Goal: Download file/media

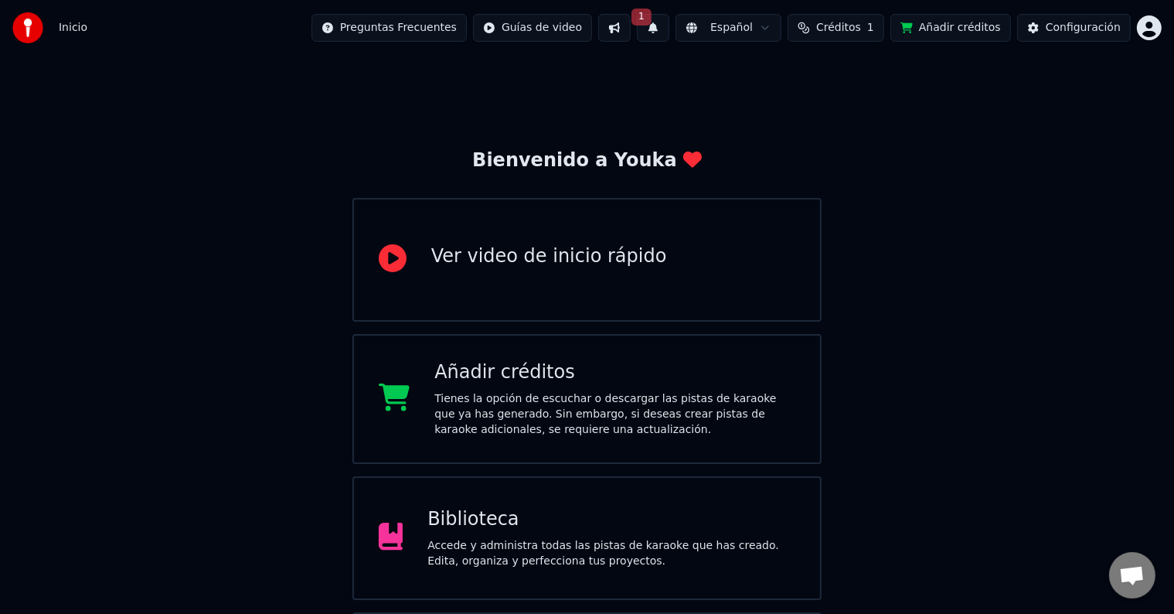
click at [479, 516] on div "Biblioteca" at bounding box center [611, 519] width 368 height 25
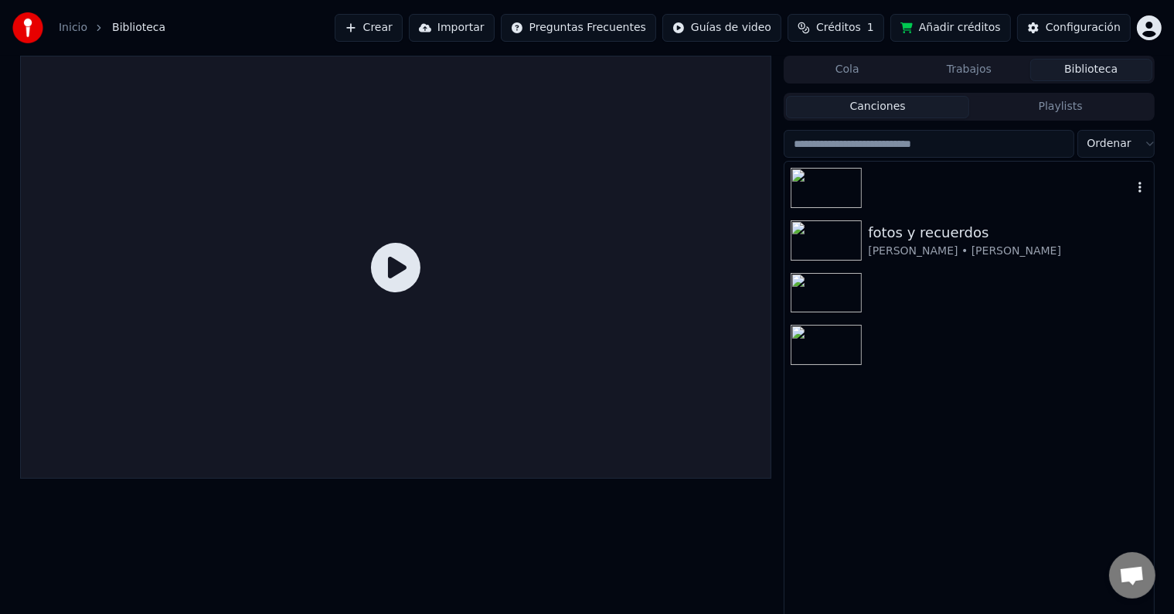
click at [902, 183] on div at bounding box center [968, 188] width 369 height 53
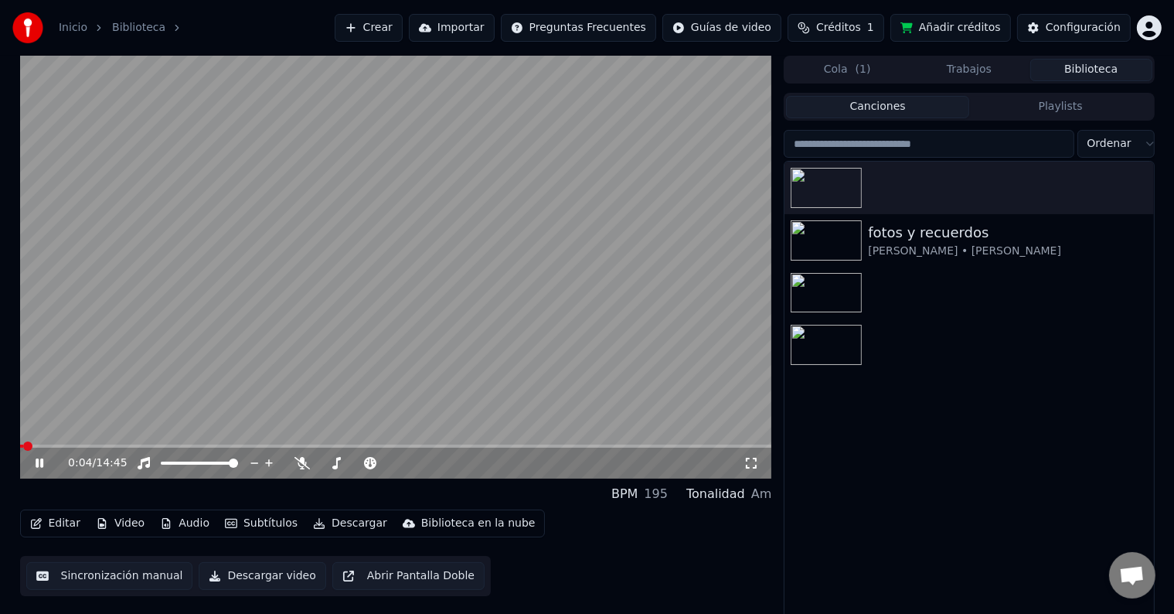
click at [43, 467] on icon at bounding box center [50, 463] width 36 height 12
click at [107, 446] on span at bounding box center [396, 445] width 752 height 3
click at [137, 445] on span at bounding box center [396, 445] width 752 height 3
click at [155, 444] on span at bounding box center [396, 445] width 752 height 3
click at [173, 442] on video at bounding box center [396, 267] width 752 height 423
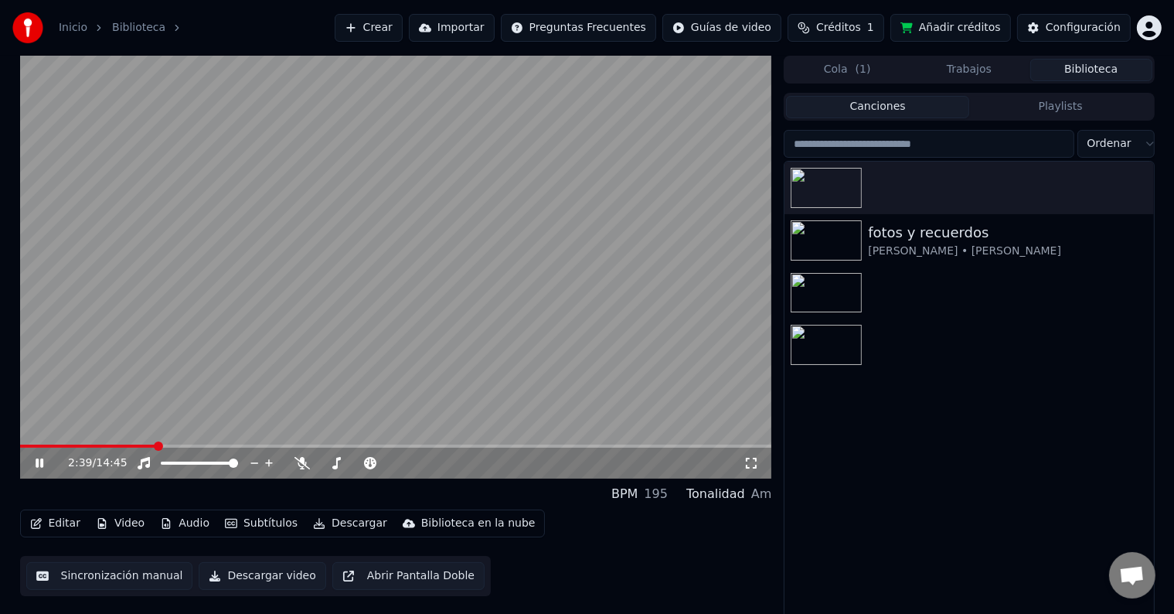
click at [175, 446] on span at bounding box center [396, 445] width 752 height 3
click at [173, 446] on span at bounding box center [96, 445] width 153 height 3
click at [162, 447] on span at bounding box center [96, 445] width 153 height 3
click at [148, 448] on div "2:48 / 14:45" at bounding box center [396, 462] width 752 height 31
click at [147, 445] on span at bounding box center [92, 445] width 145 height 3
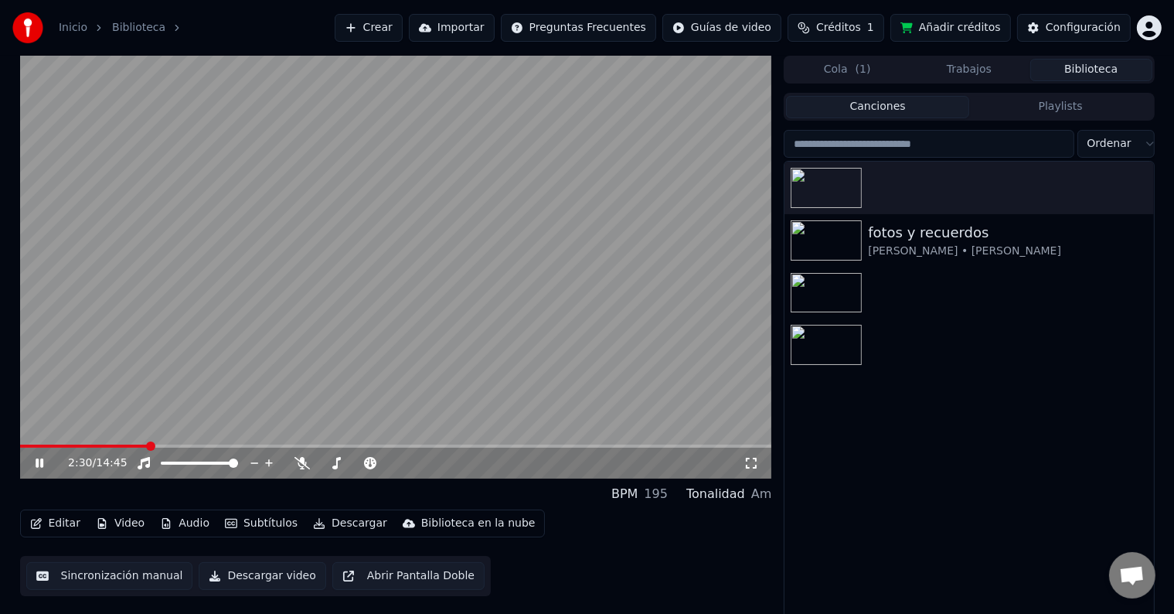
click at [43, 462] on icon at bounding box center [50, 463] width 36 height 12
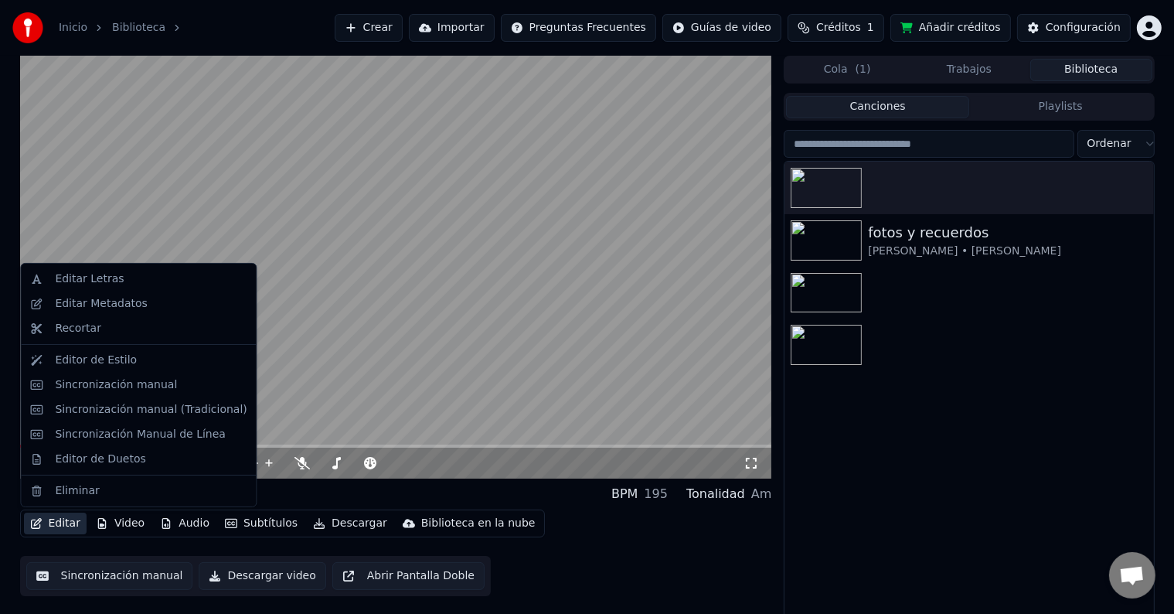
click at [66, 525] on button "Editar" at bounding box center [55, 523] width 63 height 22
click at [113, 302] on div "Editar Metadatos" at bounding box center [101, 303] width 92 height 15
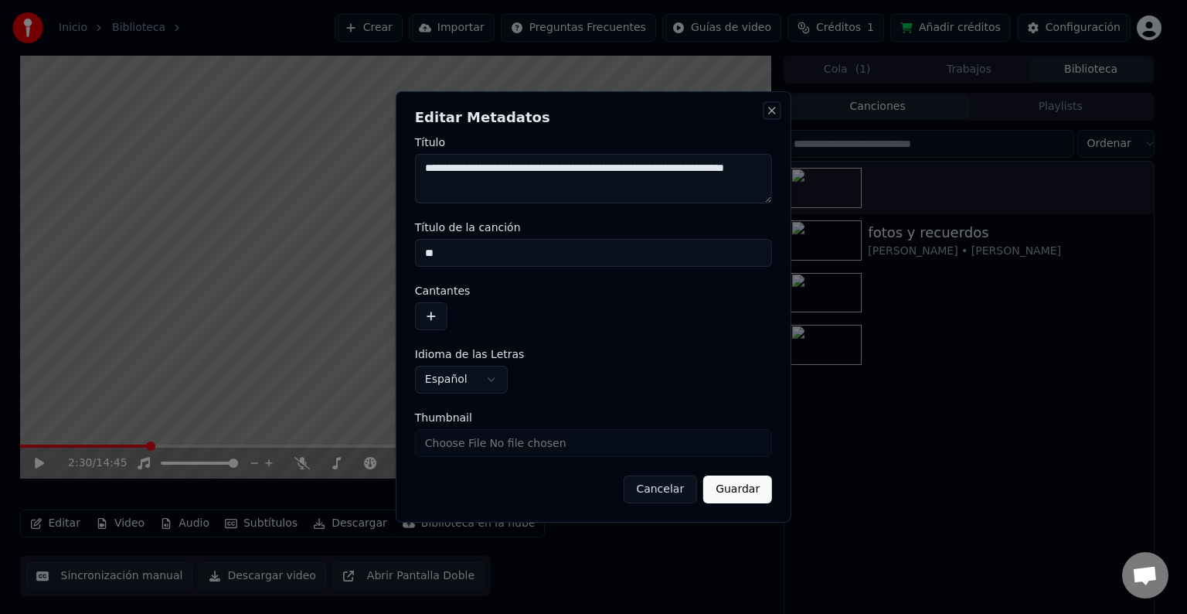
click at [774, 106] on button "Close" at bounding box center [772, 110] width 12 height 12
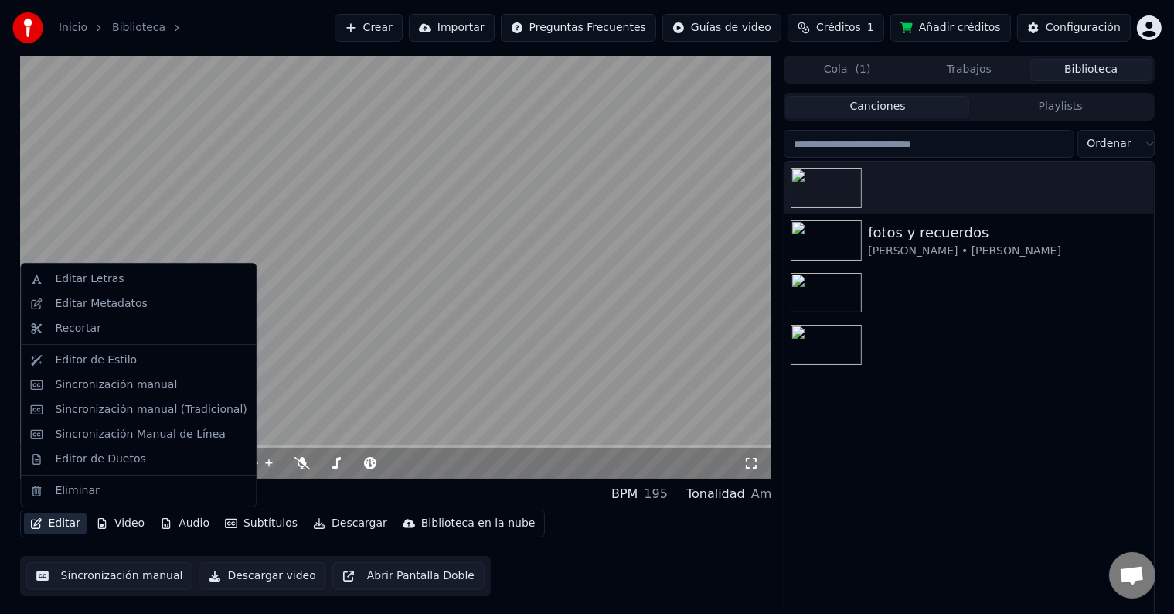
click at [43, 519] on button "Editar" at bounding box center [55, 523] width 63 height 22
click at [99, 393] on div "Sincronización manual" at bounding box center [138, 385] width 229 height 25
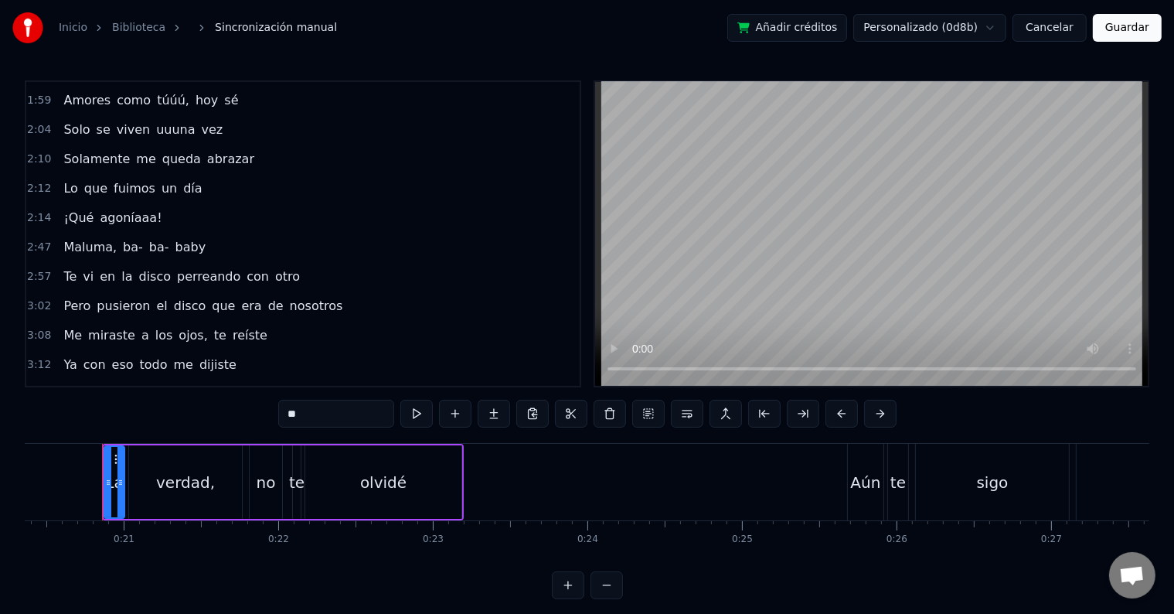
scroll to position [541, 0]
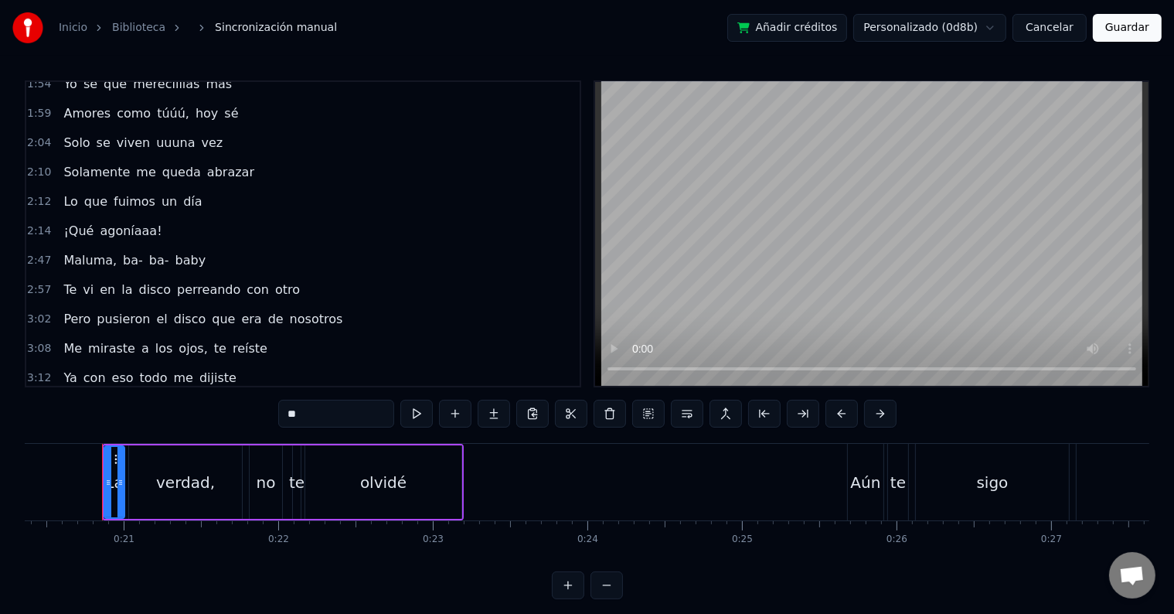
click at [215, 187] on div "2:12 Lo que fuimos un día" at bounding box center [302, 201] width 553 height 29
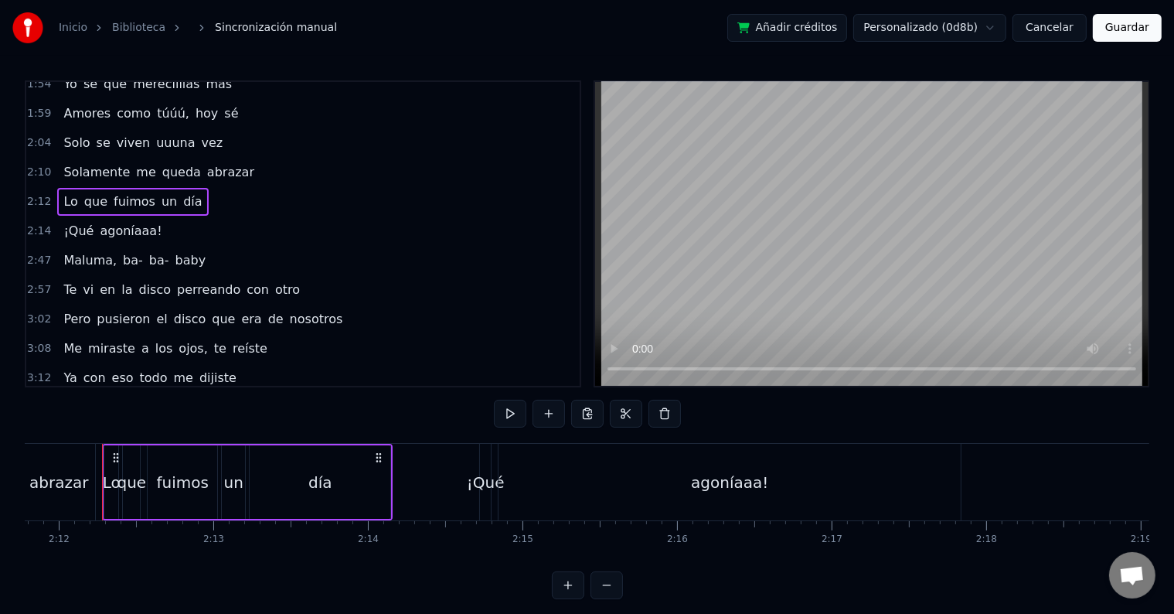
click at [223, 246] on div "2:47 Maluma, ba- ba- baby" at bounding box center [302, 260] width 553 height 29
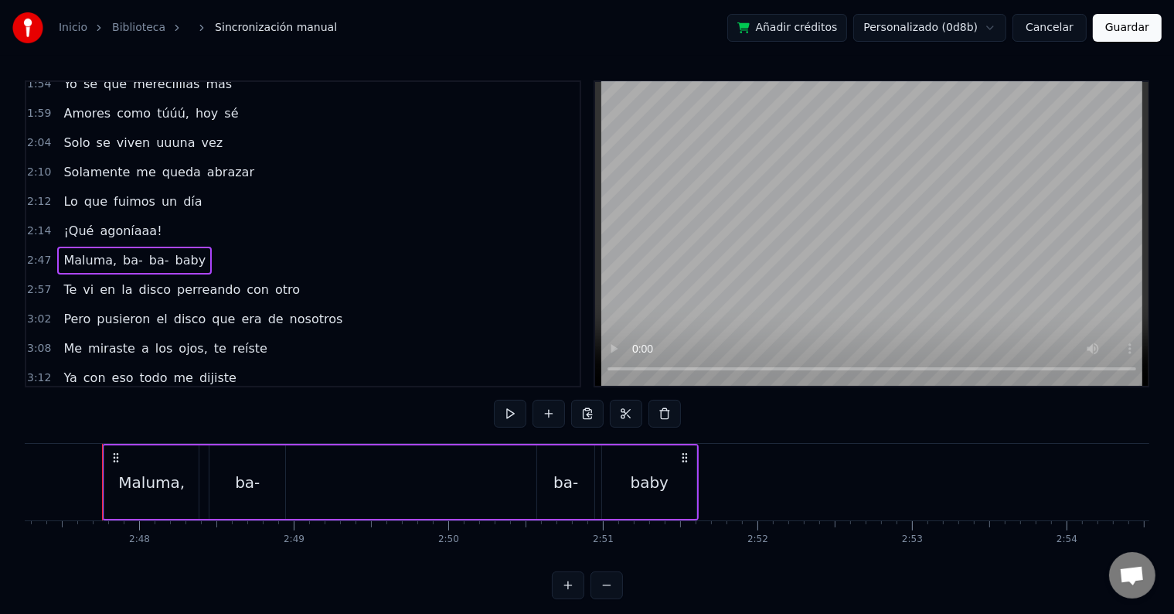
click at [229, 217] on div "2:14 ¡Qué agoníaaa!" at bounding box center [302, 230] width 553 height 29
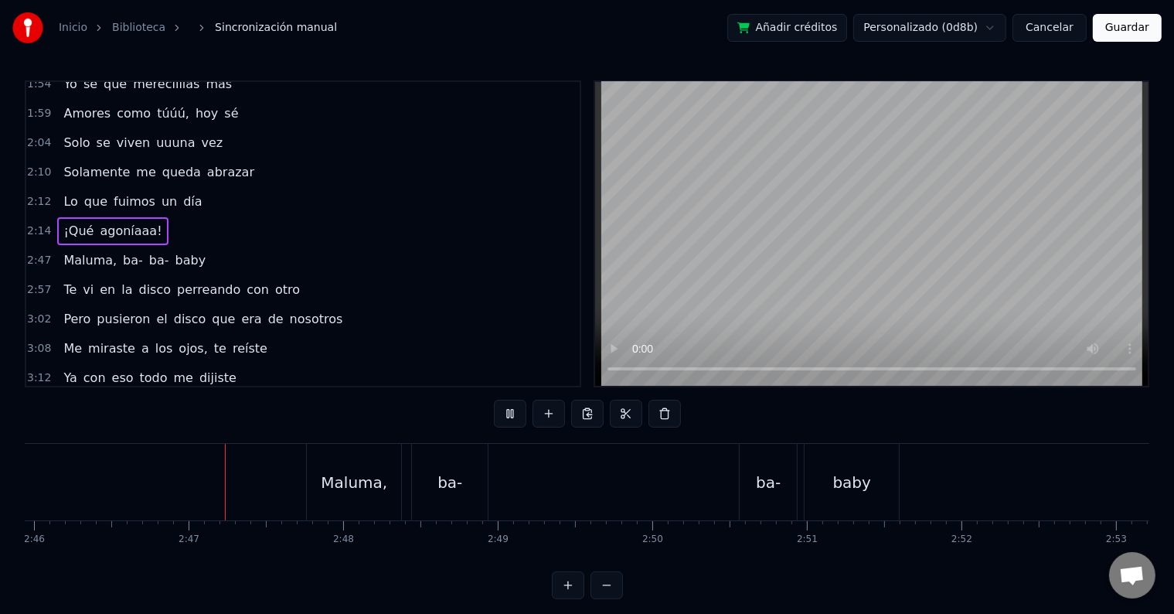
scroll to position [0, 25672]
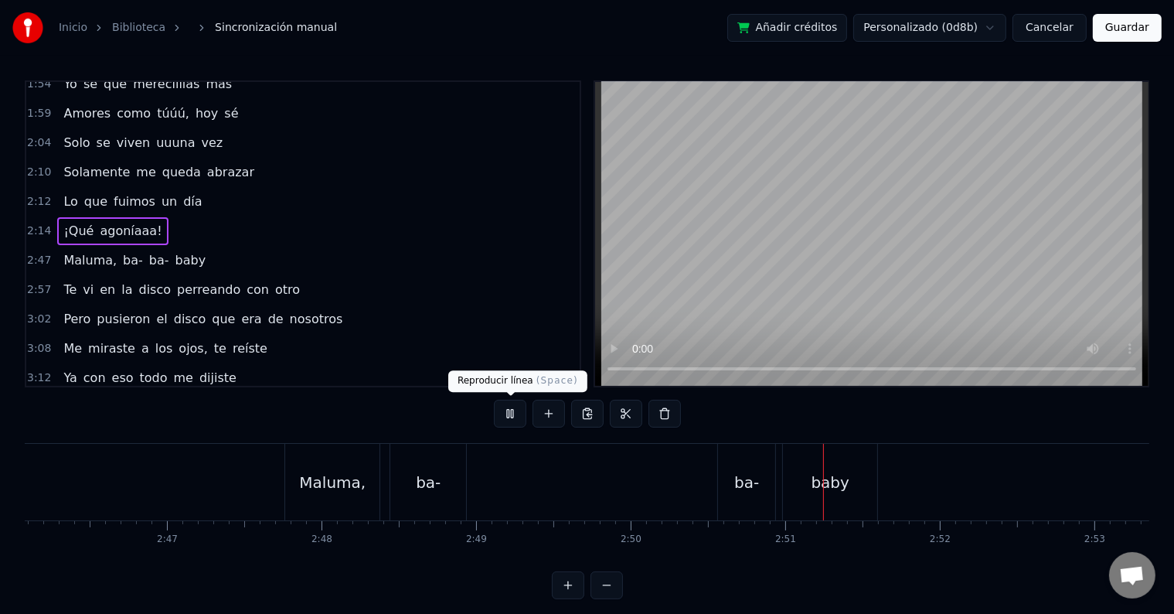
click at [519, 415] on button at bounding box center [510, 414] width 32 height 28
click at [377, 488] on div "Maluma," at bounding box center [332, 482] width 94 height 77
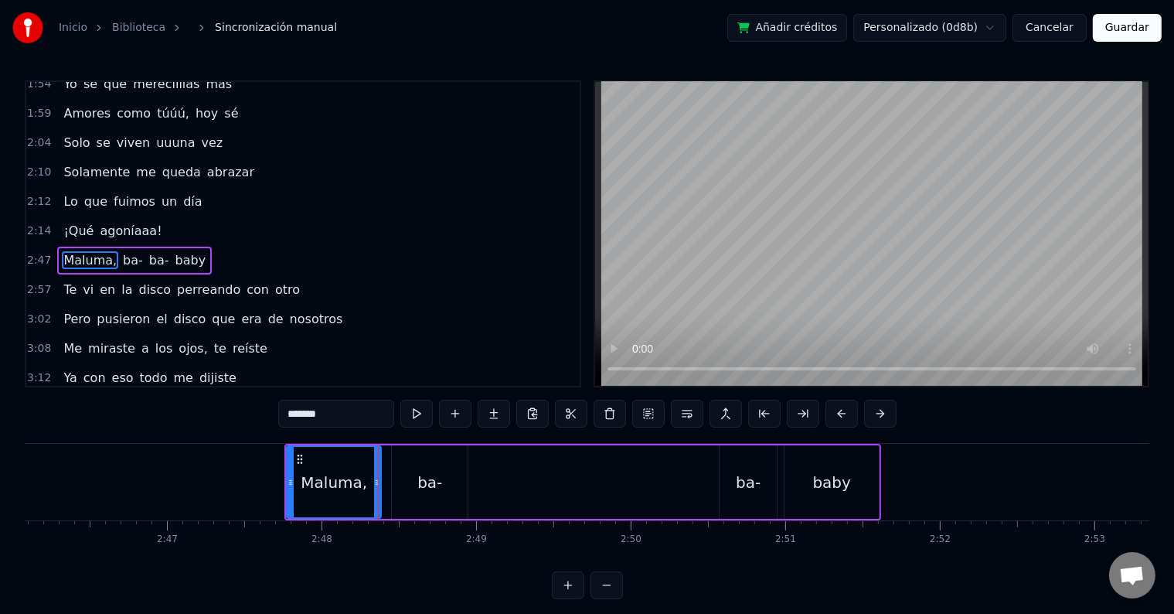
scroll to position [544, 0]
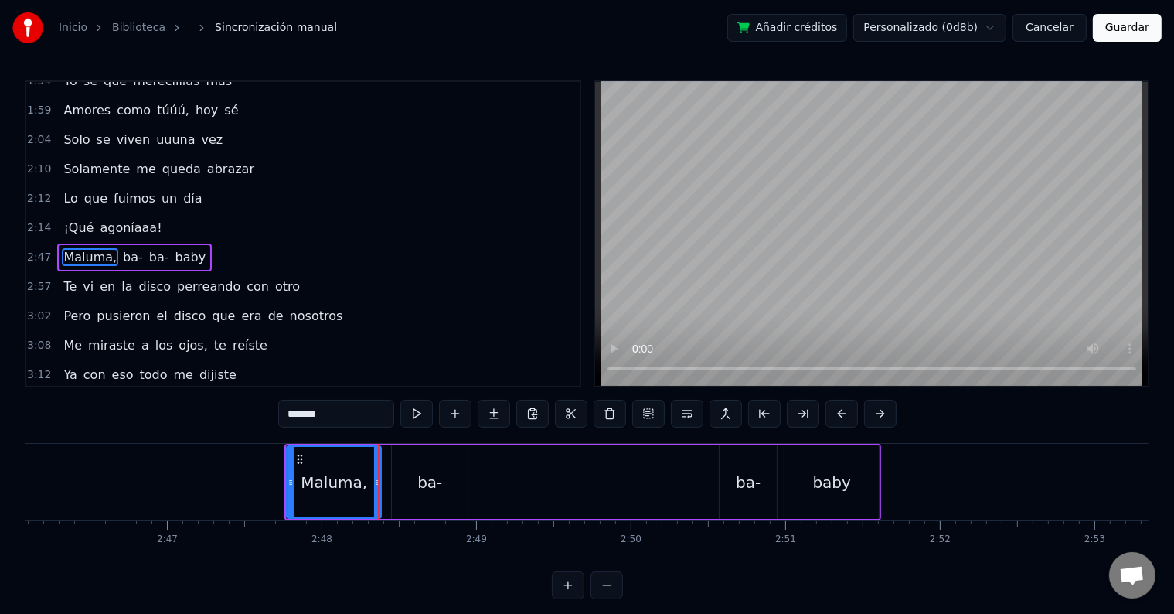
type input "***"
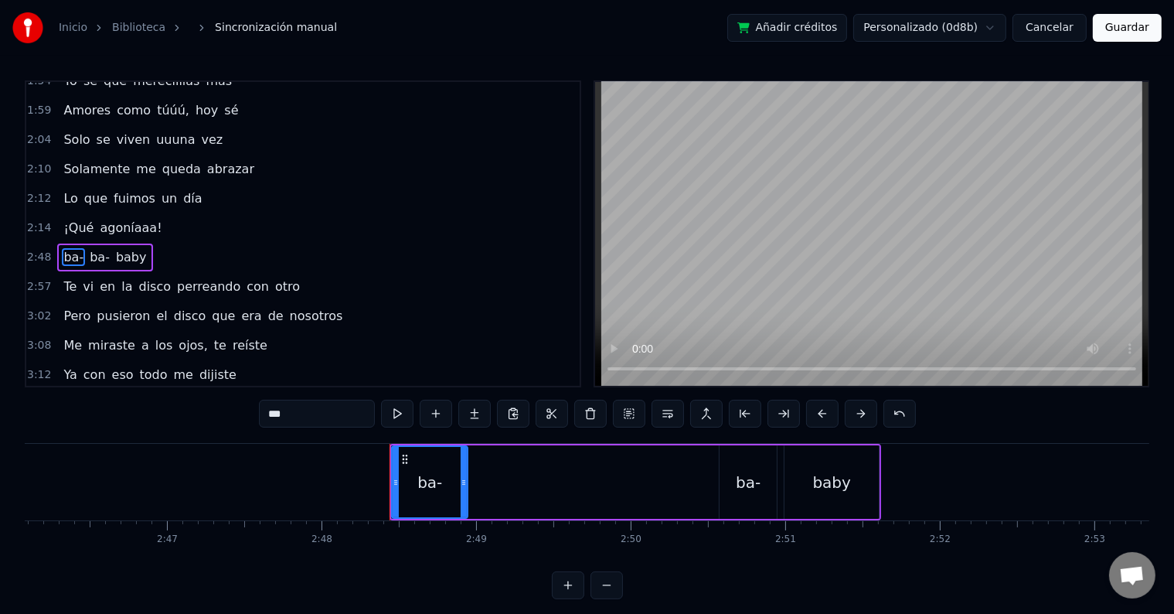
click at [438, 469] on div "ba-" at bounding box center [430, 482] width 74 height 70
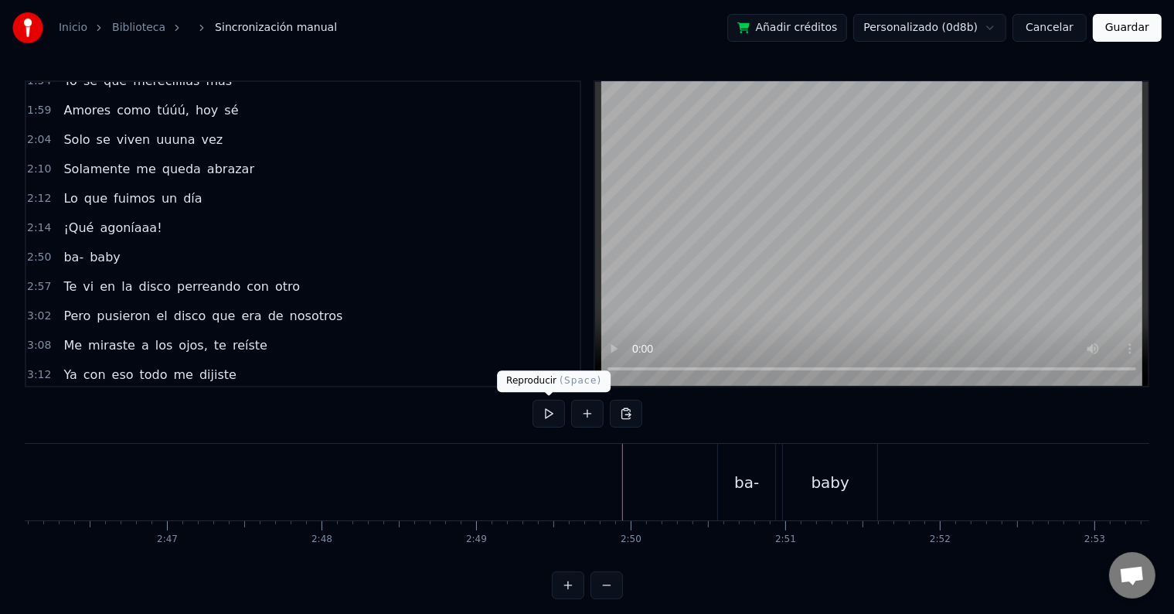
click at [556, 415] on button at bounding box center [549, 414] width 32 height 28
click at [589, 417] on button at bounding box center [587, 414] width 32 height 28
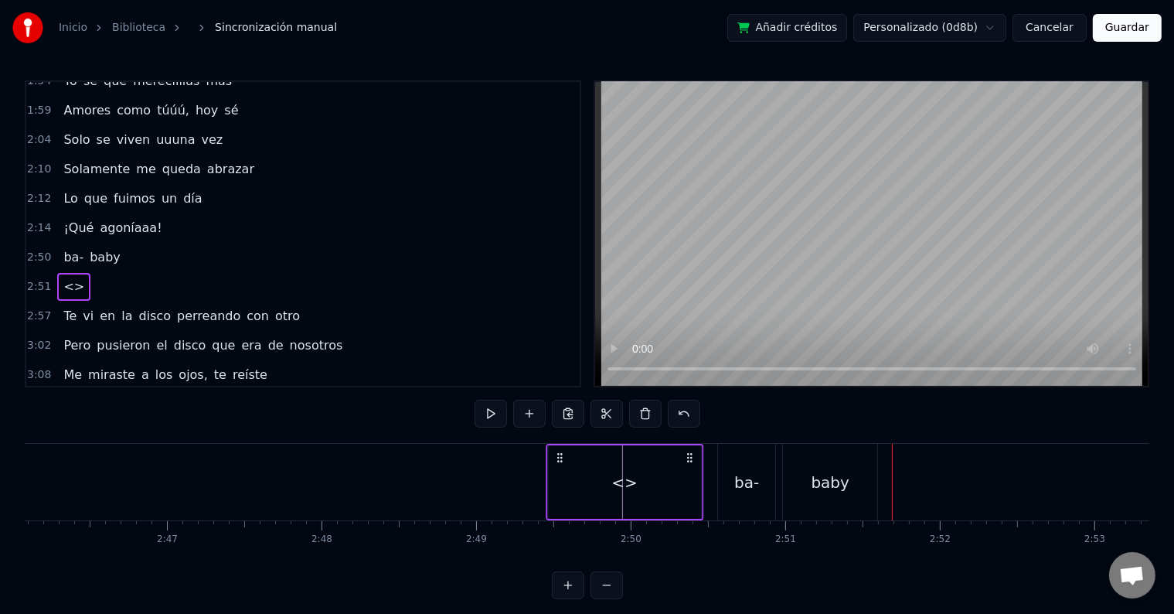
drag, startPoint x: 902, startPoint y: 454, endPoint x: 556, endPoint y: 466, distance: 345.7
click at [556, 466] on div "<>" at bounding box center [625, 482] width 158 height 77
click at [648, 495] on div "<>" at bounding box center [624, 481] width 153 height 73
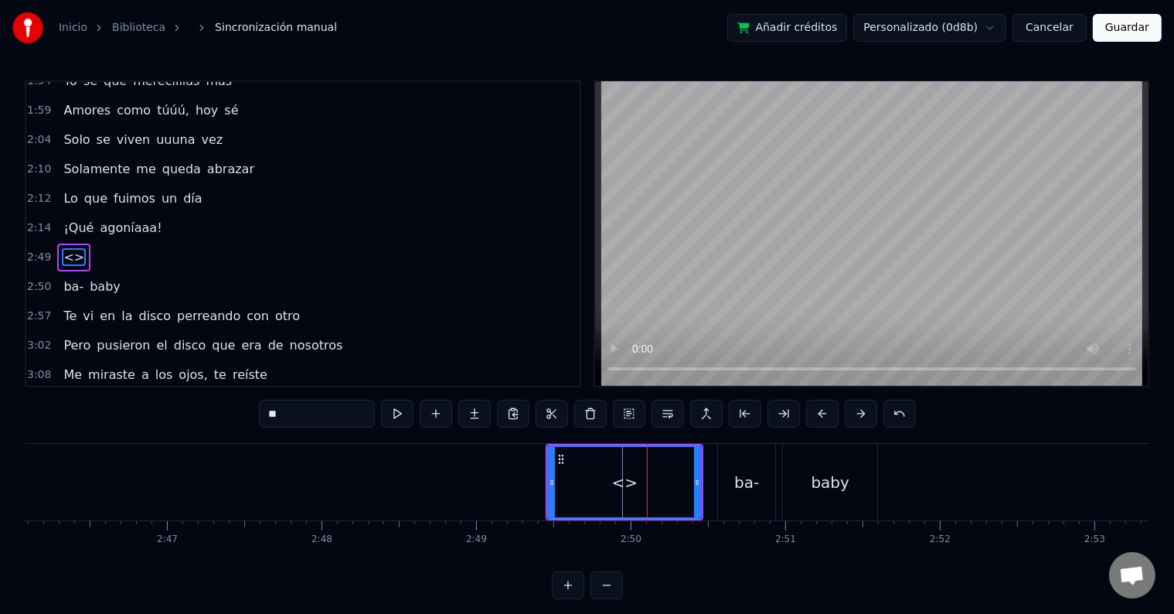
drag, startPoint x: 302, startPoint y: 404, endPoint x: 189, endPoint y: 410, distance: 113.0
click at [189, 410] on div "0:20 La verdad, no te olvidé 0:25 Aún te sigo queriendo 0:30 Y aunque mucho es …" at bounding box center [587, 339] width 1125 height 519
paste input "**********"
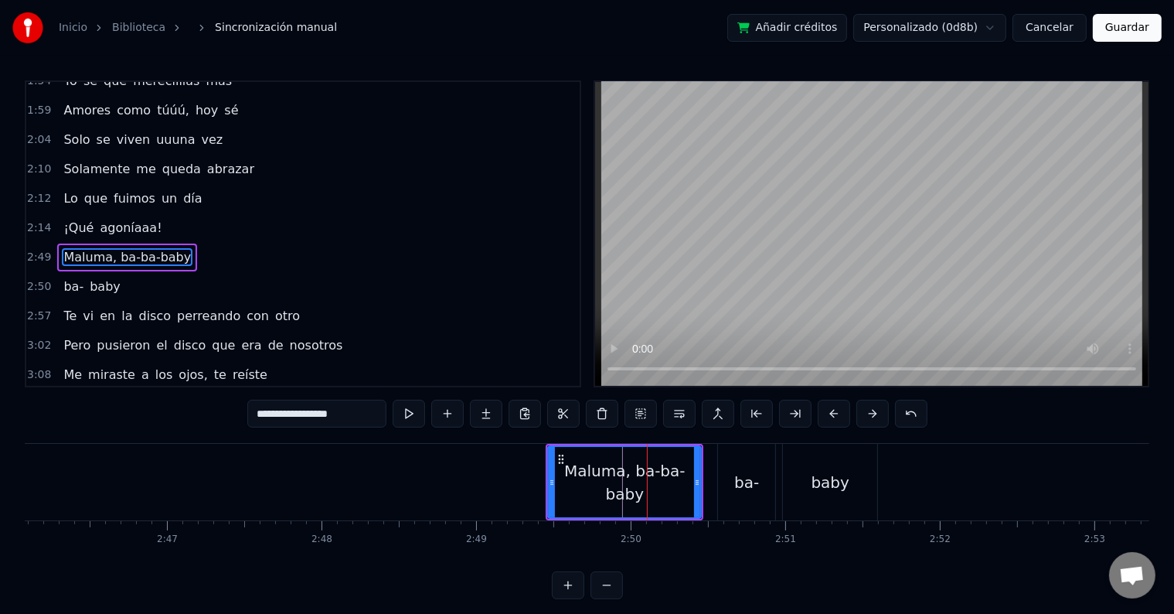
drag, startPoint x: 303, startPoint y: 413, endPoint x: 385, endPoint y: 411, distance: 82.0
click at [385, 411] on input "**********" at bounding box center [316, 414] width 139 height 28
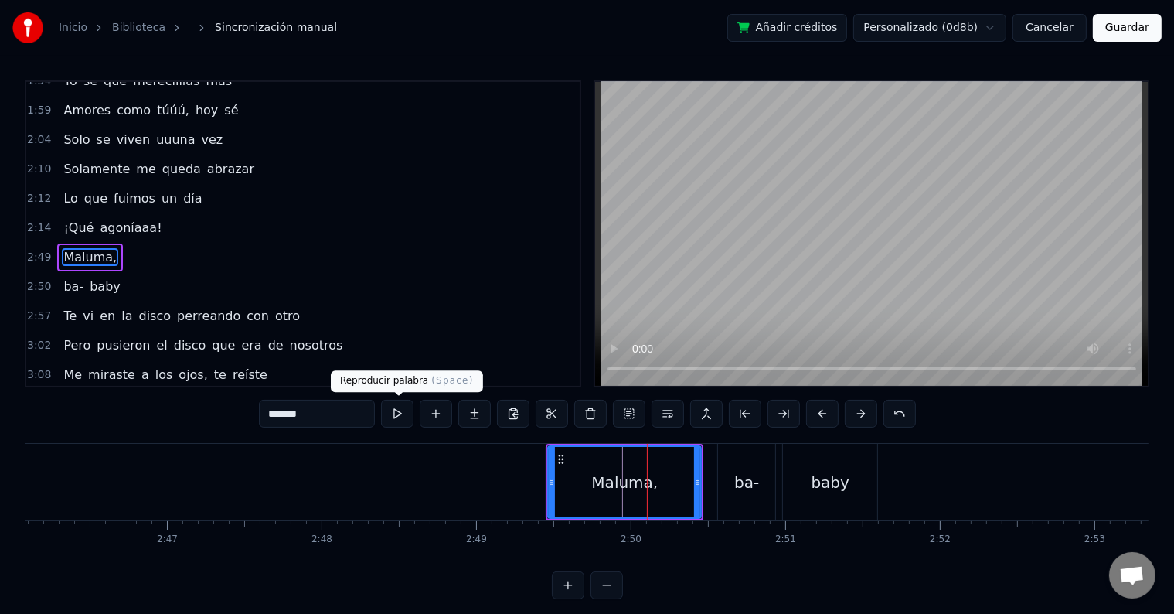
click at [399, 411] on button at bounding box center [397, 414] width 32 height 28
click at [745, 495] on div "ba-" at bounding box center [746, 482] width 57 height 77
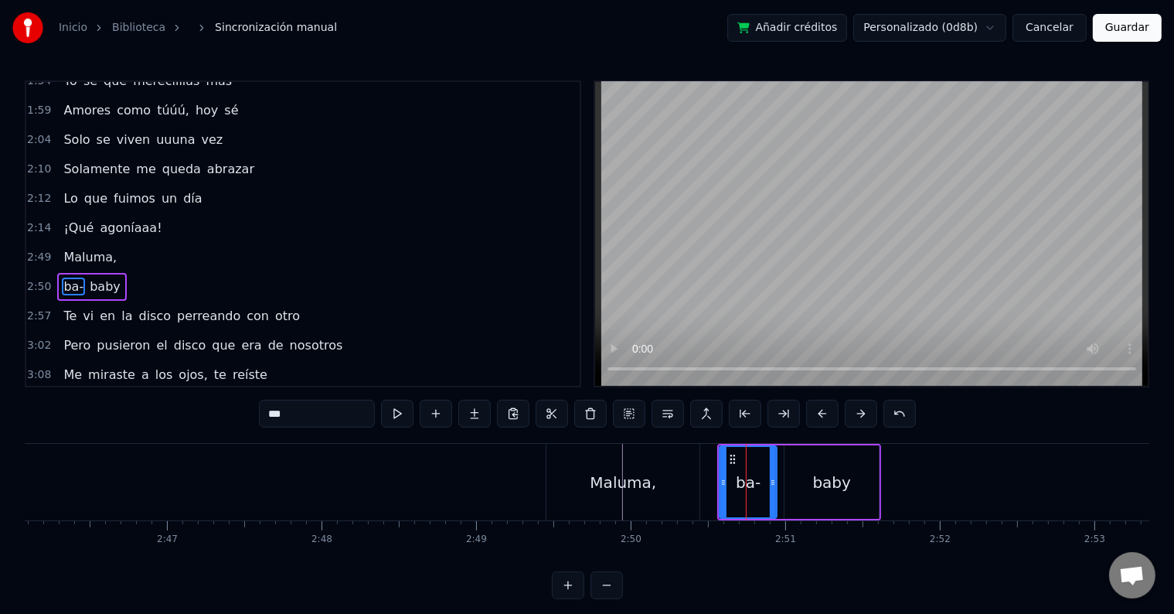
scroll to position [573, 0]
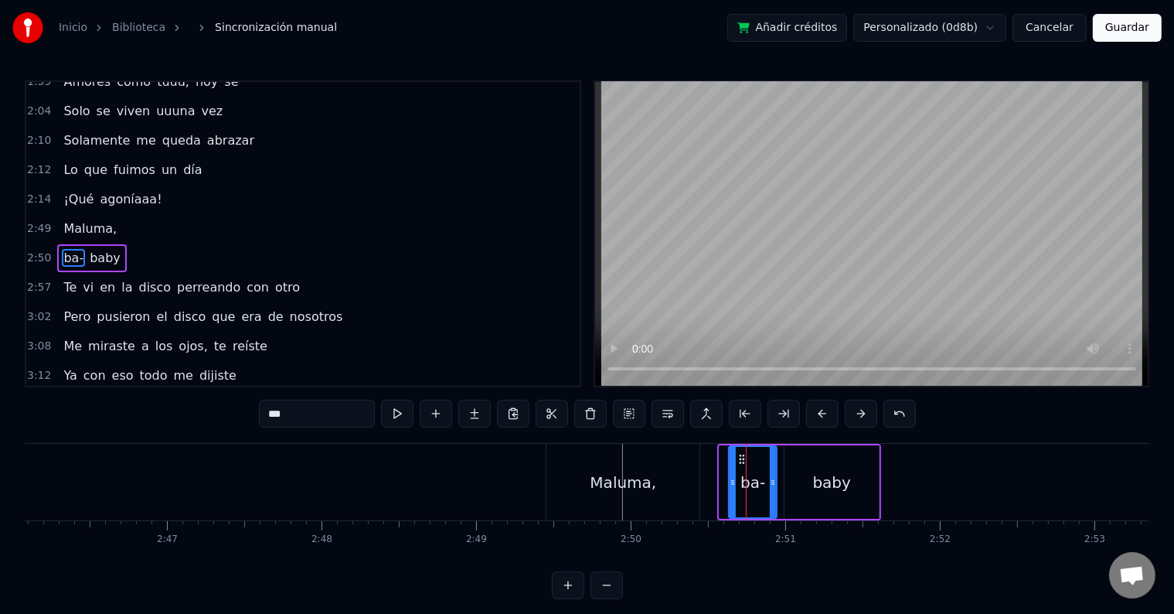
drag, startPoint x: 720, startPoint y: 482, endPoint x: 730, endPoint y: 482, distance: 9.3
click at [730, 482] on icon at bounding box center [733, 482] width 6 height 12
click at [678, 485] on div "Maluma," at bounding box center [622, 482] width 153 height 77
type input "*******"
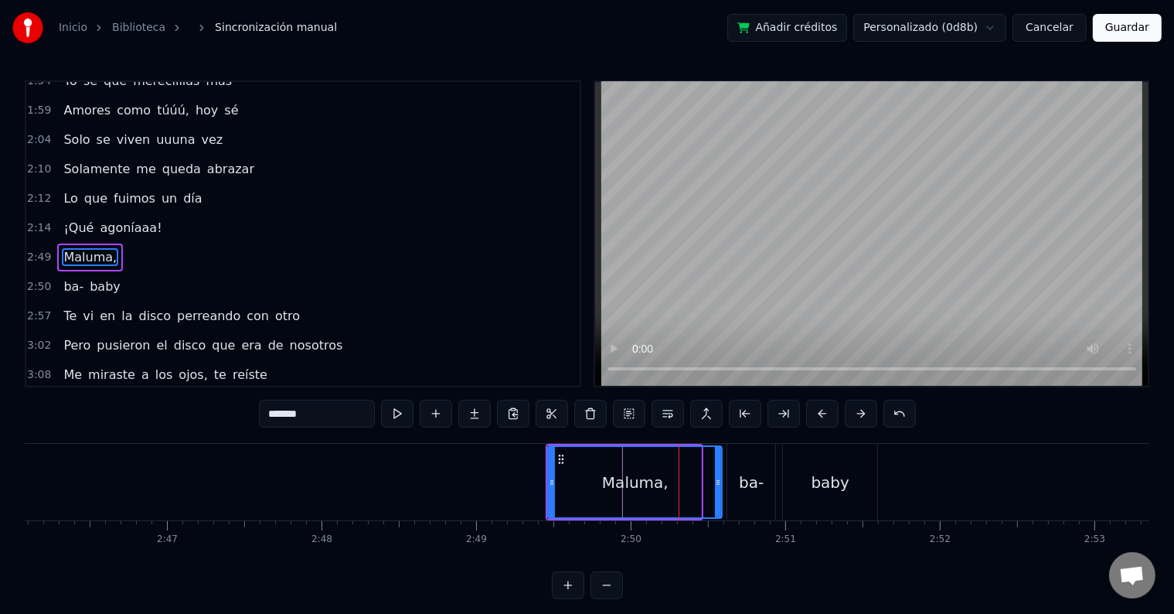
drag, startPoint x: 696, startPoint y: 481, endPoint x: 716, endPoint y: 481, distance: 20.9
click at [717, 481] on circle at bounding box center [717, 481] width 1 height 1
drag, startPoint x: 550, startPoint y: 483, endPoint x: 622, endPoint y: 483, distance: 71.9
click at [622, 483] on icon at bounding box center [623, 482] width 6 height 12
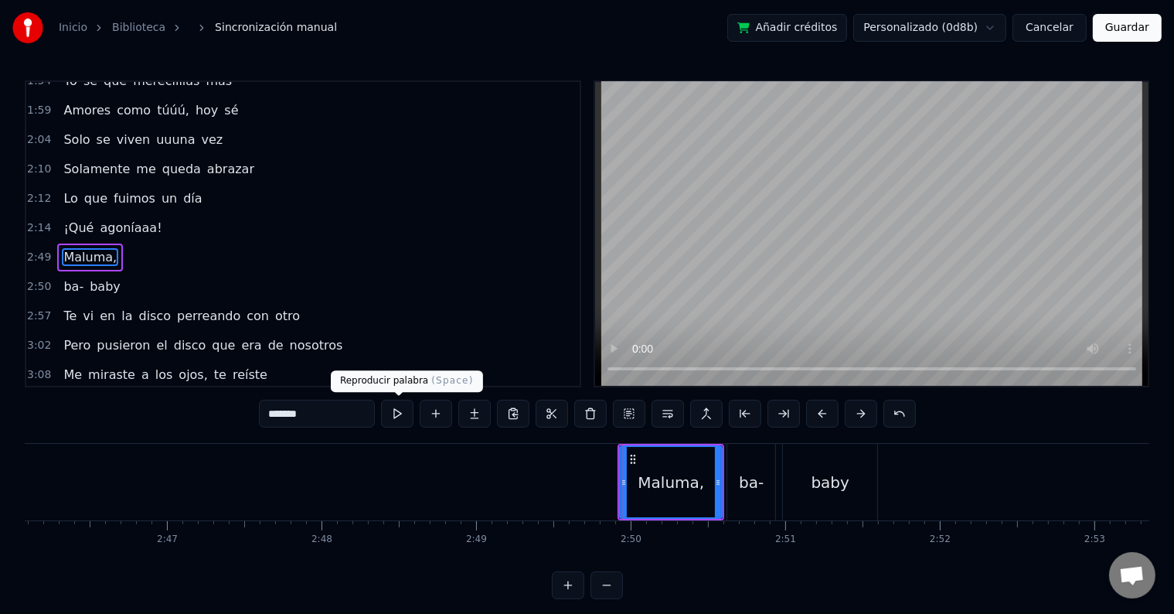
click at [400, 414] on button at bounding box center [397, 414] width 32 height 28
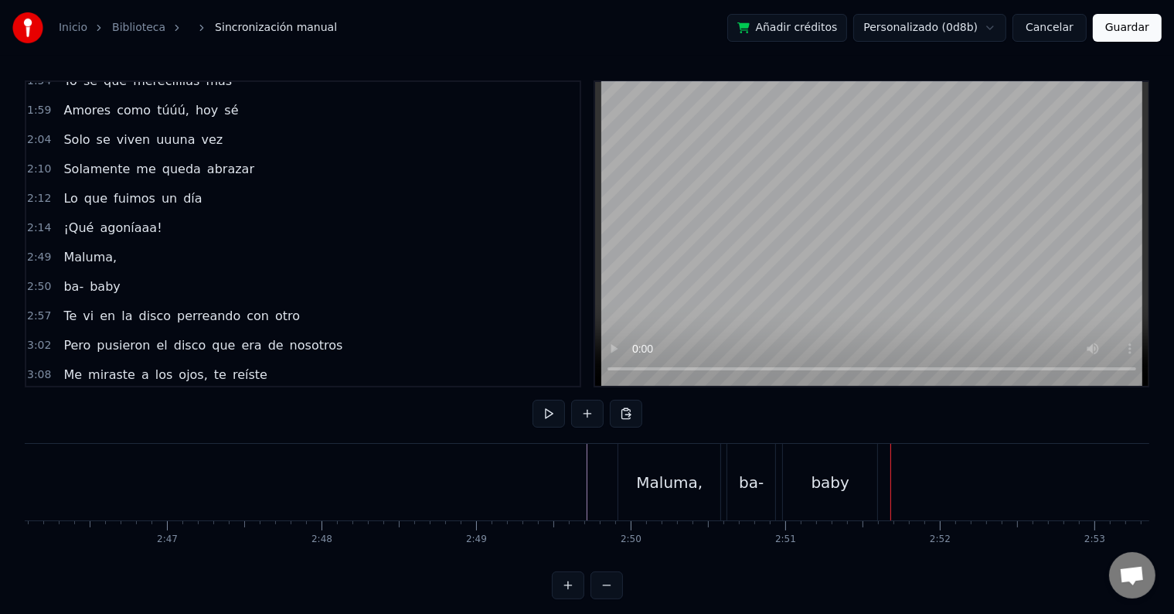
click at [550, 408] on button at bounding box center [549, 414] width 32 height 28
click at [822, 490] on div "baby" at bounding box center [831, 482] width 38 height 23
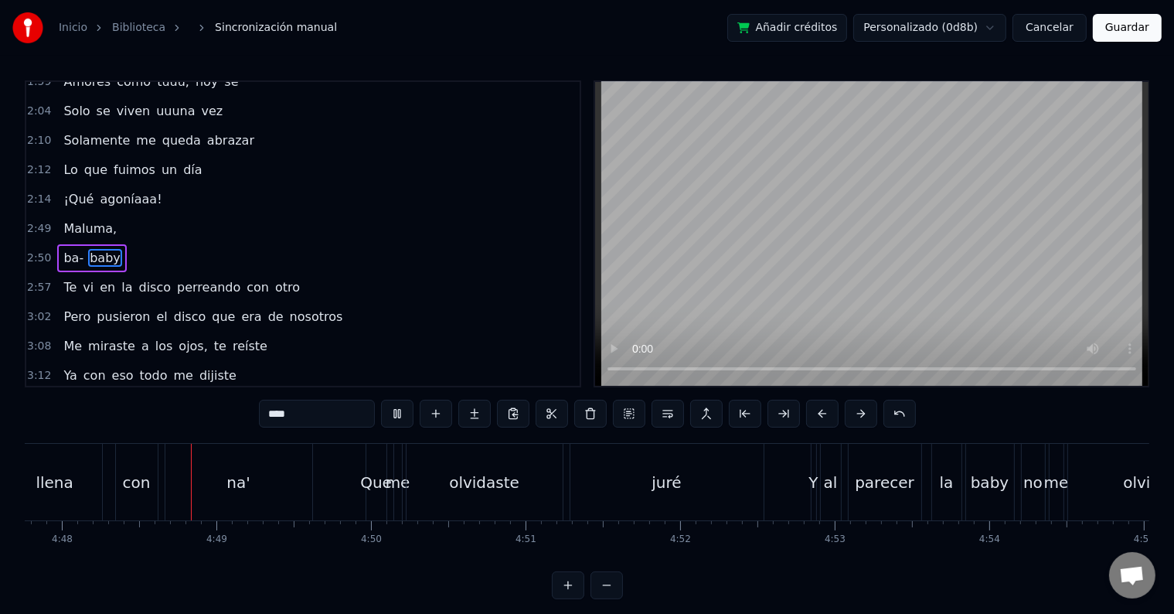
scroll to position [0, 44486]
click at [242, 492] on div "na'" at bounding box center [232, 482] width 23 height 23
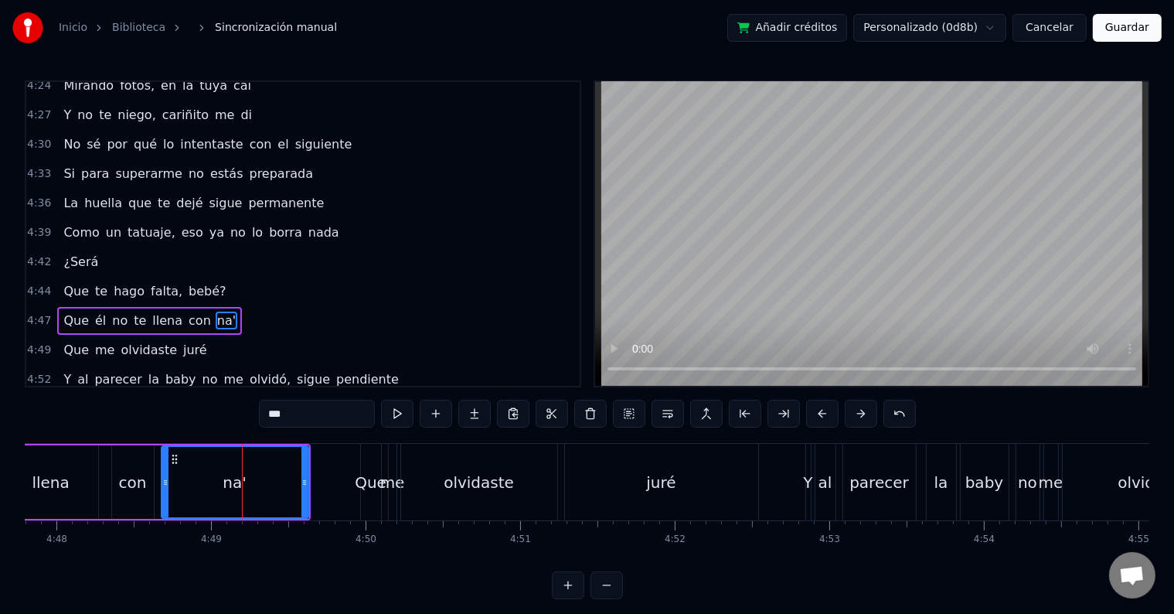
scroll to position [1312, 0]
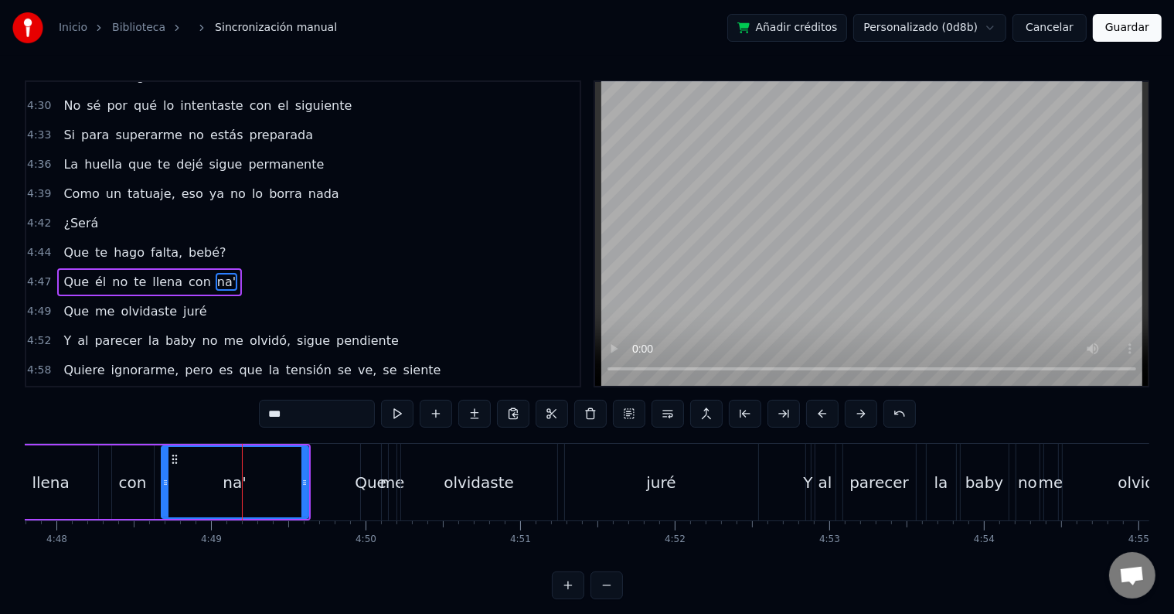
click at [281, 417] on input "***" at bounding box center [317, 414] width 116 height 28
click at [282, 413] on input "****" at bounding box center [317, 414] width 116 height 28
click at [395, 413] on button at bounding box center [397, 414] width 32 height 28
click at [675, 483] on div "juré" at bounding box center [661, 482] width 193 height 77
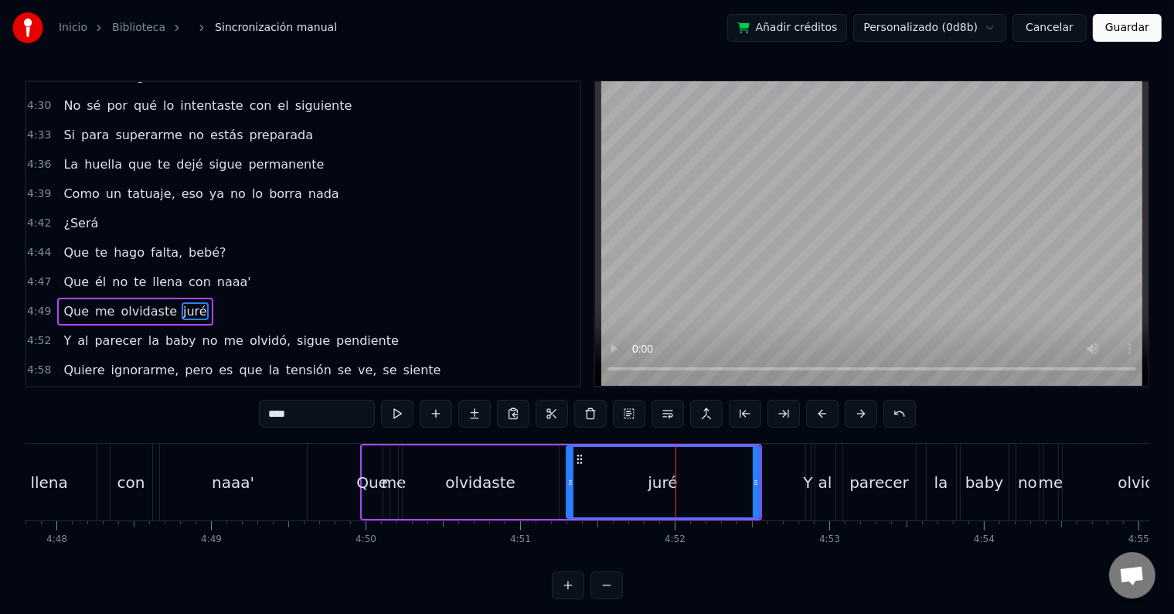
scroll to position [1341, 0]
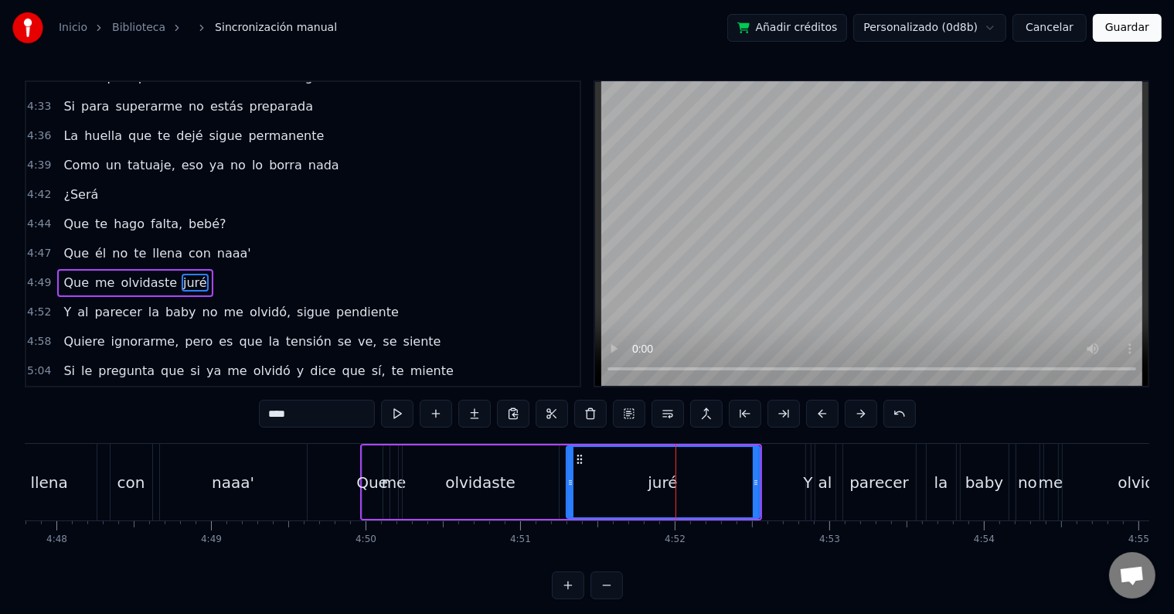
click at [318, 417] on input "****" at bounding box center [317, 414] width 116 height 28
paste input "*"
click at [396, 411] on button at bounding box center [397, 414] width 32 height 28
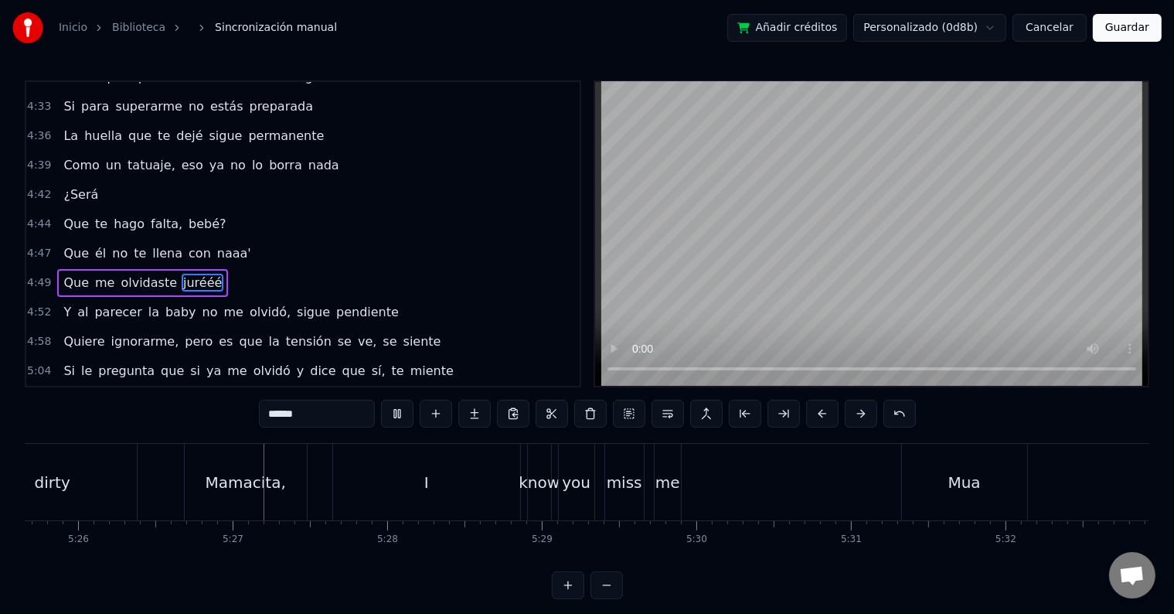
scroll to position [0, 50419]
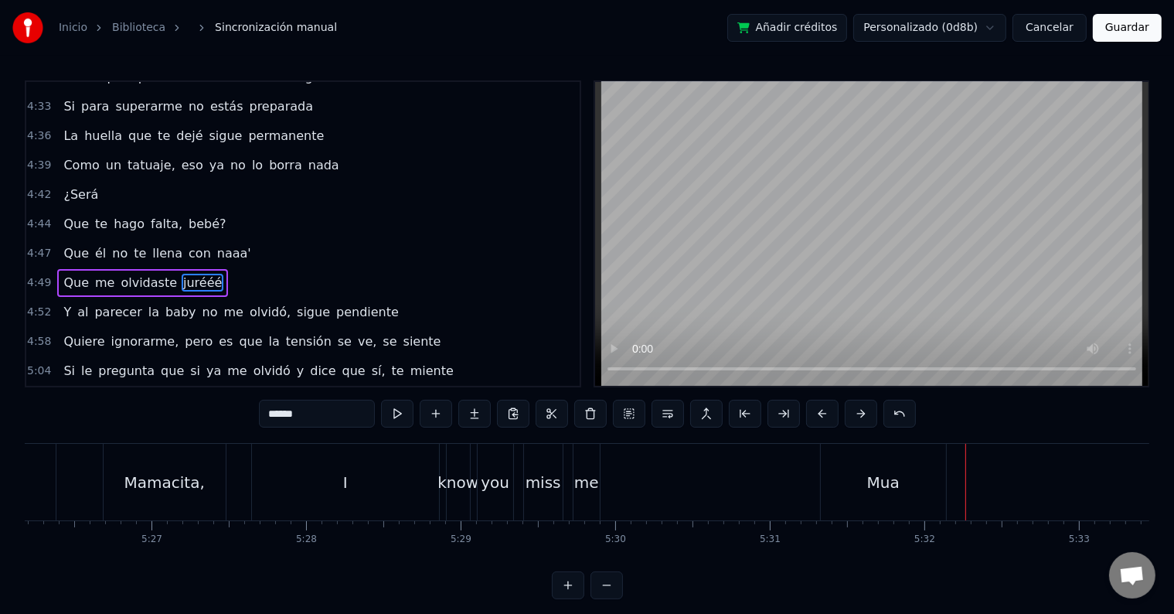
click at [855, 467] on div "Mua" at bounding box center [883, 482] width 125 height 77
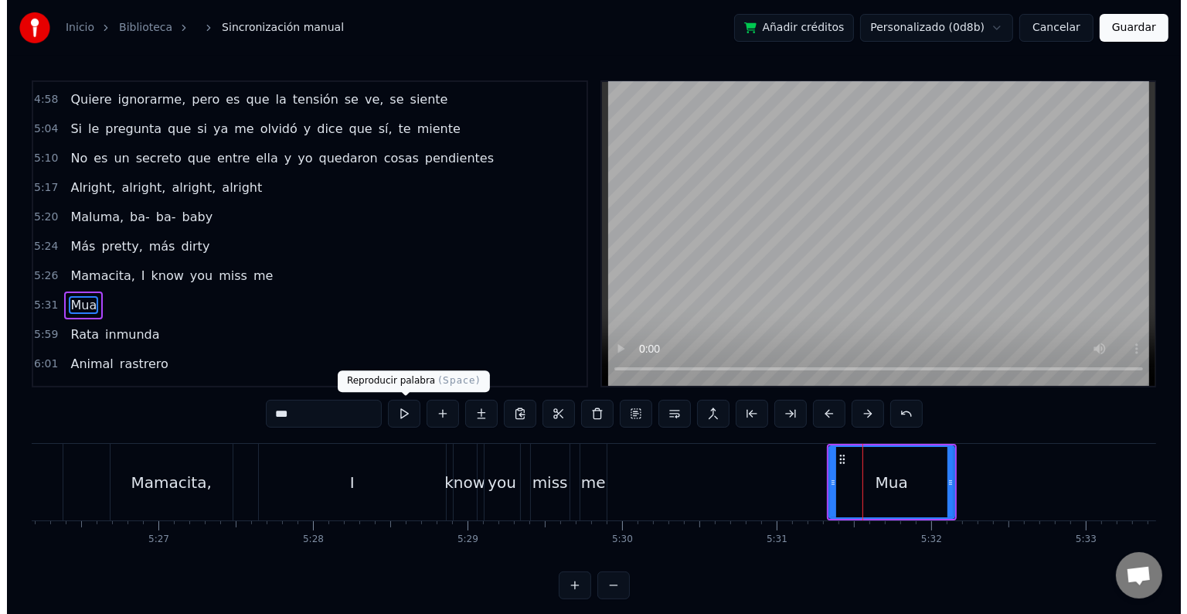
scroll to position [1597, 0]
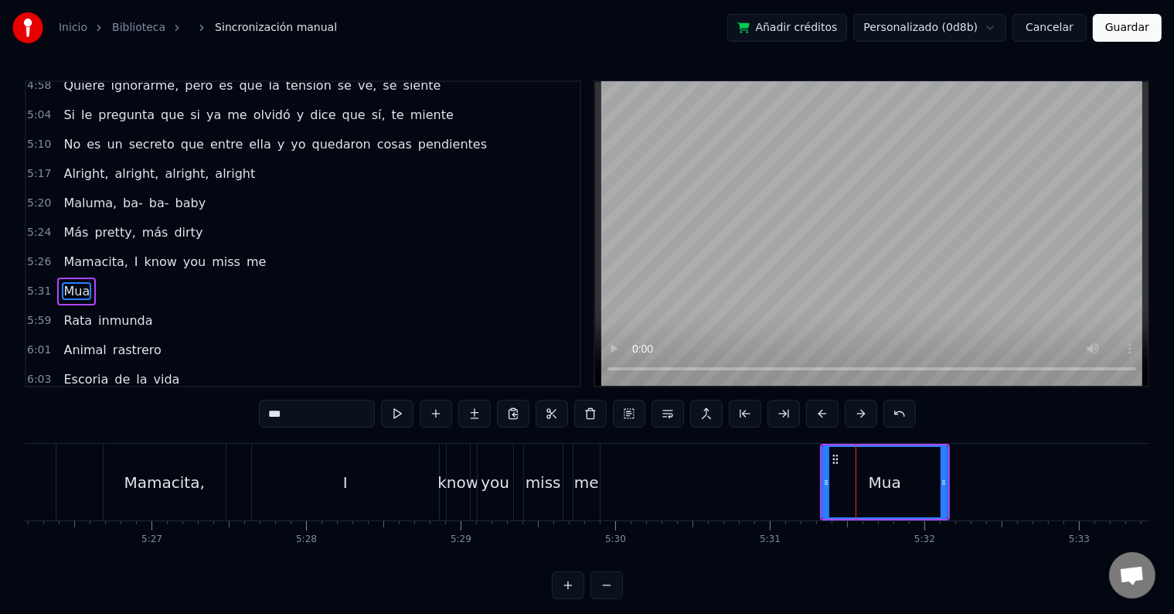
click at [356, 420] on input "***" at bounding box center [317, 414] width 116 height 28
type input "*****"
click at [396, 413] on button at bounding box center [397, 414] width 32 height 28
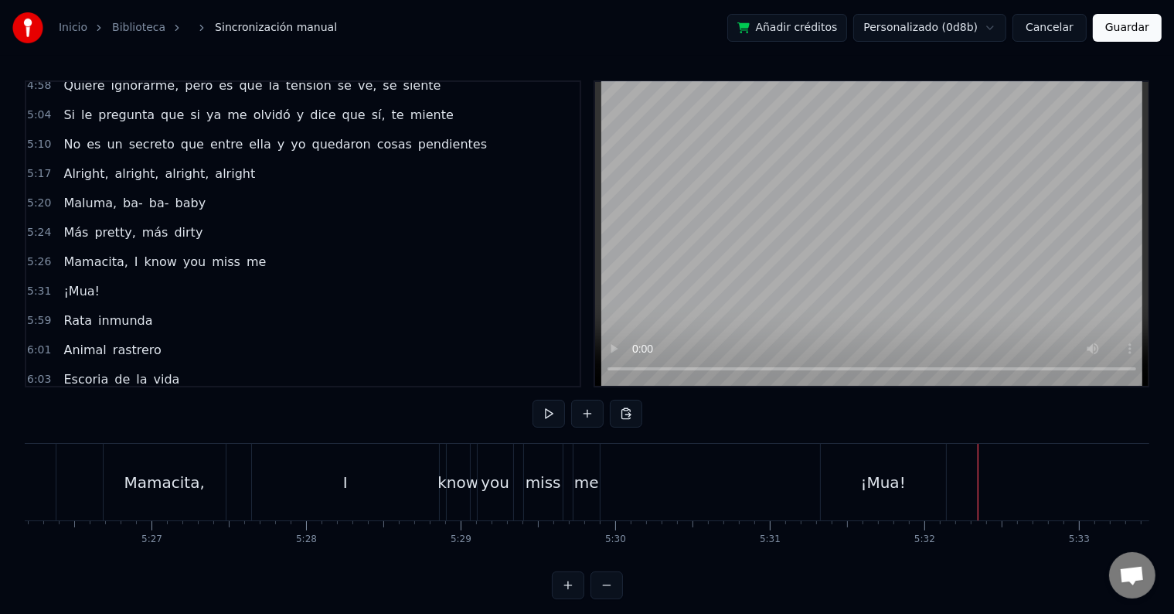
click at [1133, 27] on button "Guardar" at bounding box center [1127, 28] width 69 height 28
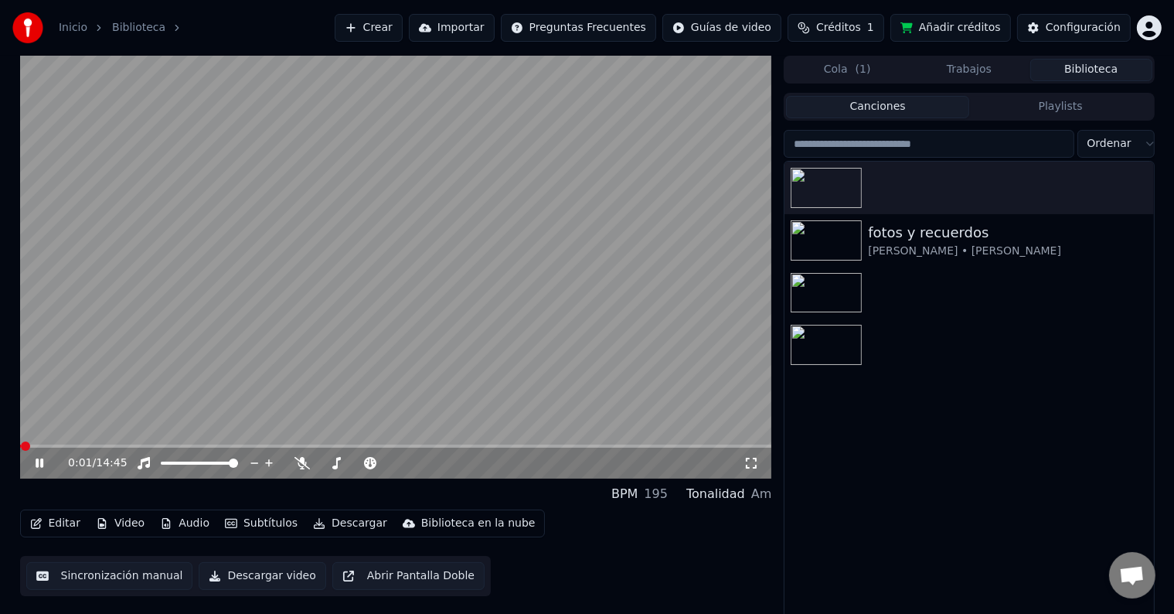
click at [34, 465] on icon at bounding box center [50, 463] width 36 height 12
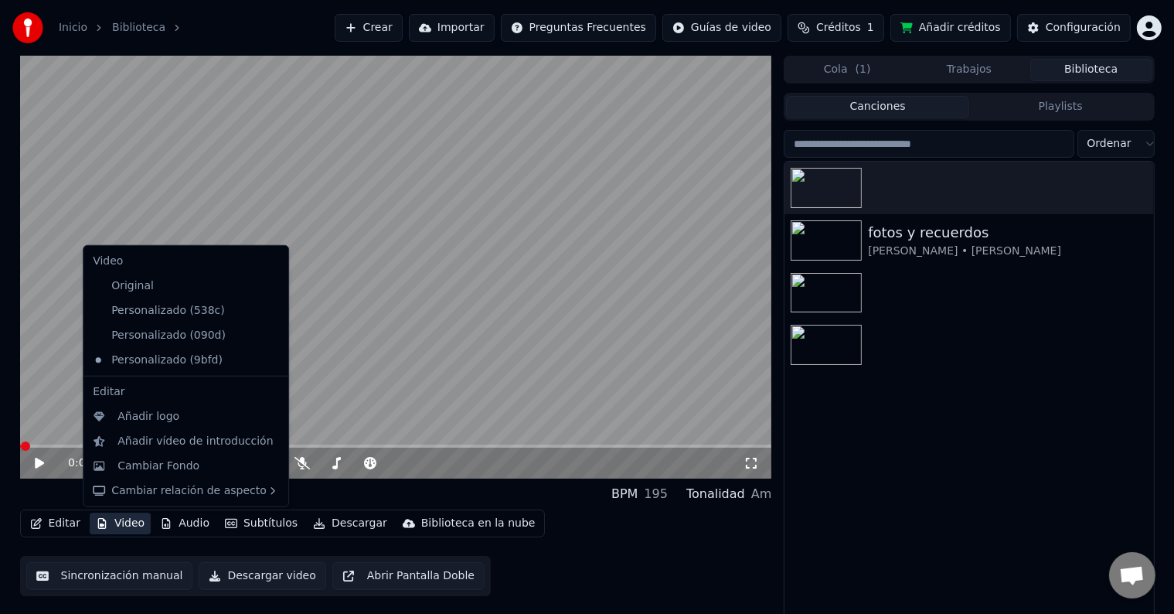
click at [137, 525] on button "Video" at bounding box center [120, 523] width 61 height 22
click at [170, 464] on div "Cambiar Fondo" at bounding box center [158, 465] width 82 height 15
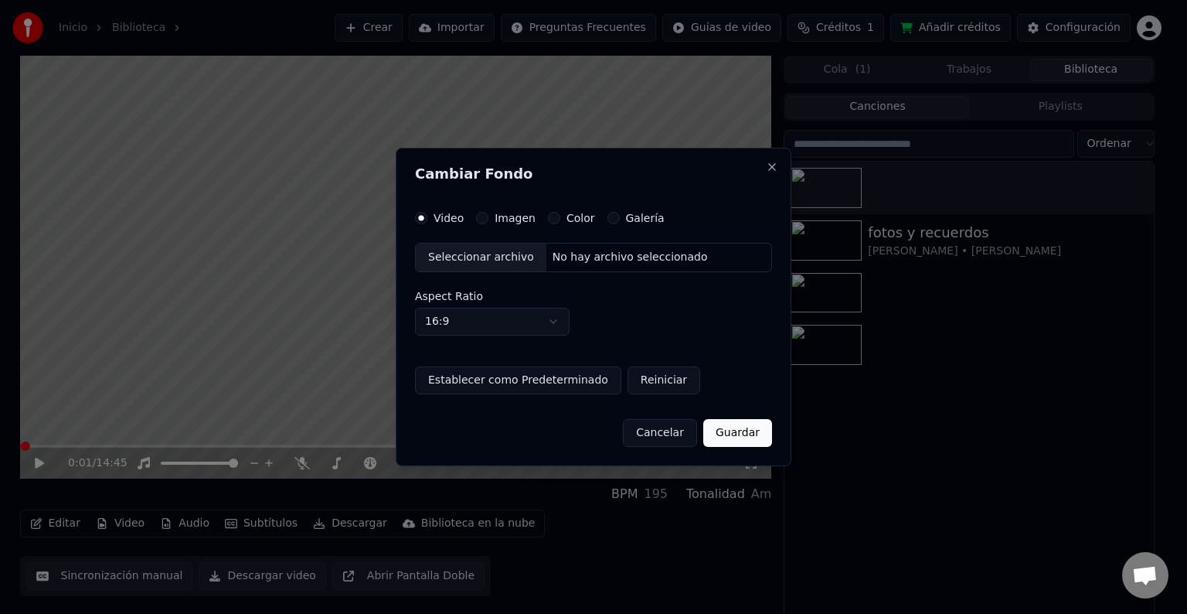
click at [478, 216] on button "Imagen" at bounding box center [482, 218] width 12 height 12
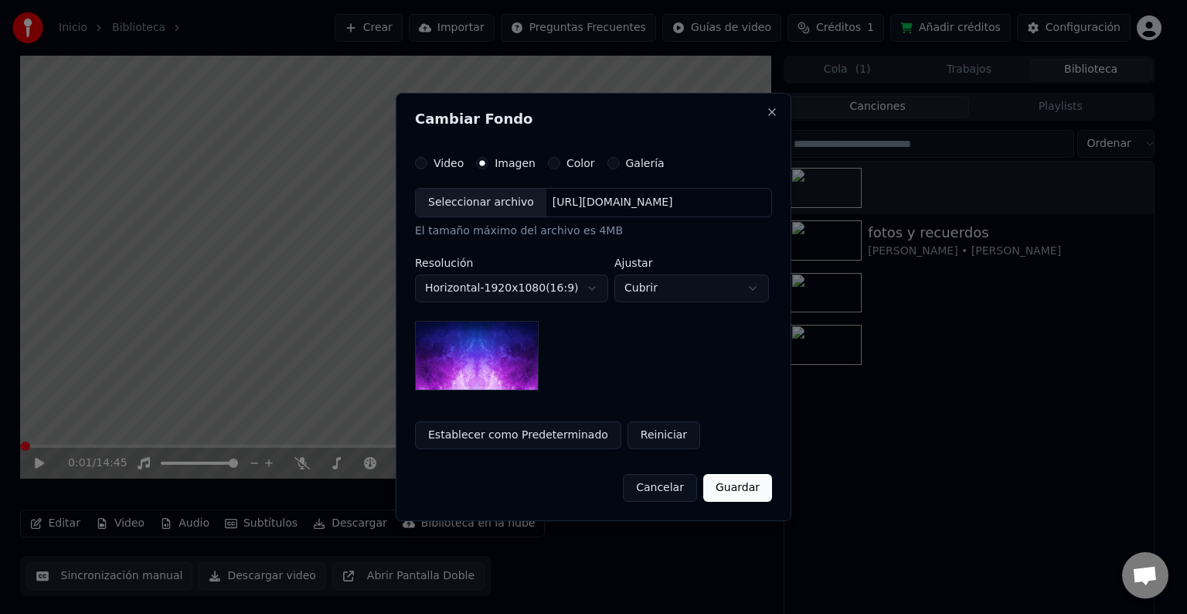
click at [478, 209] on div "Seleccionar archivo" at bounding box center [481, 203] width 131 height 28
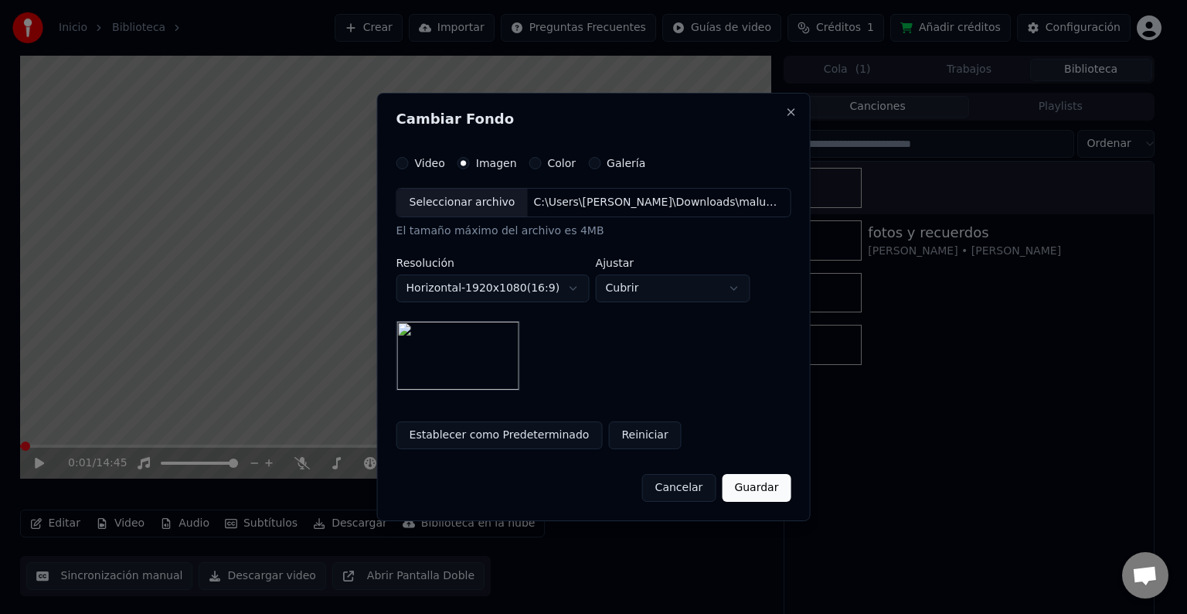
click at [747, 476] on button "Guardar" at bounding box center [756, 488] width 69 height 28
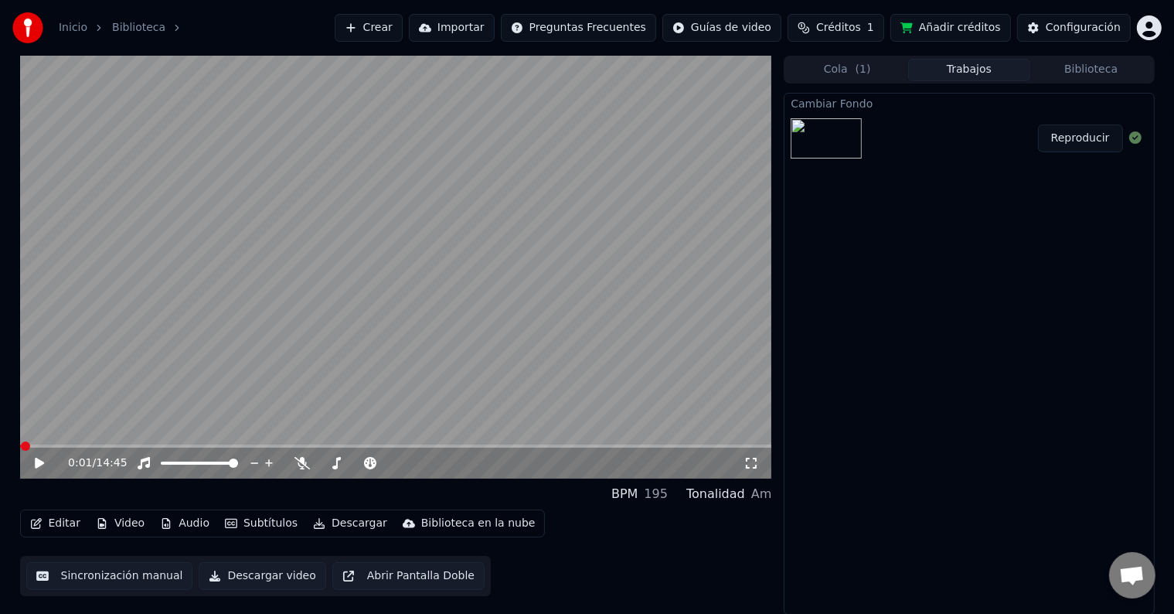
click at [1091, 129] on button "Reproducir" at bounding box center [1080, 138] width 85 height 28
click at [31, 463] on div "0:00 / 14:45" at bounding box center [396, 462] width 740 height 15
click at [43, 464] on icon at bounding box center [50, 463] width 36 height 12
click at [128, 522] on button "Video" at bounding box center [120, 523] width 61 height 22
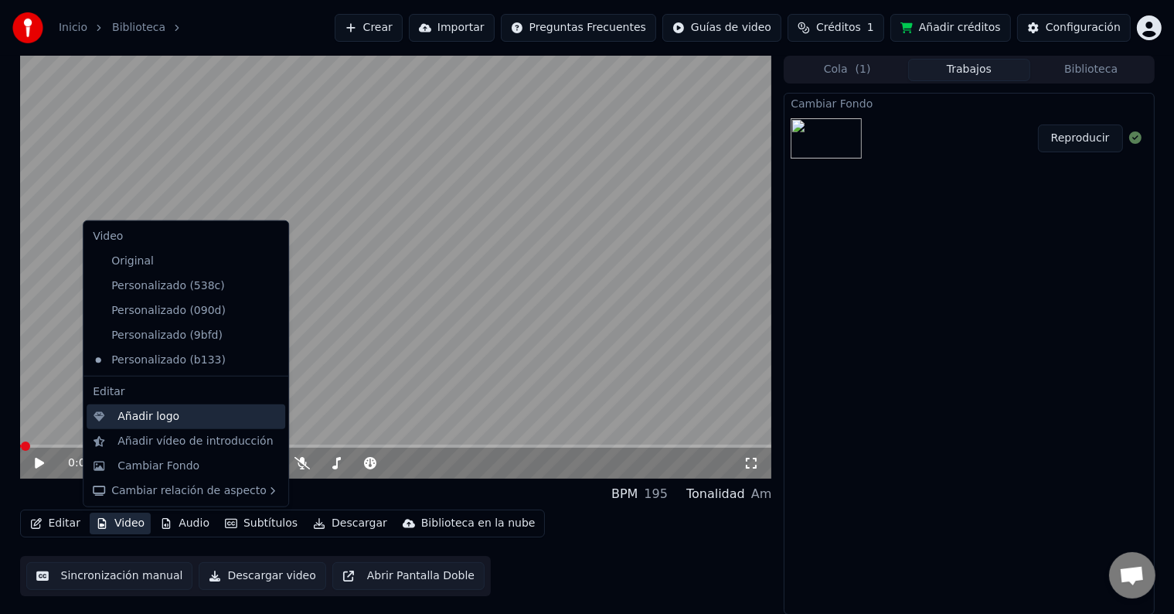
click at [130, 424] on div "Añadir logo" at bounding box center [186, 416] width 199 height 25
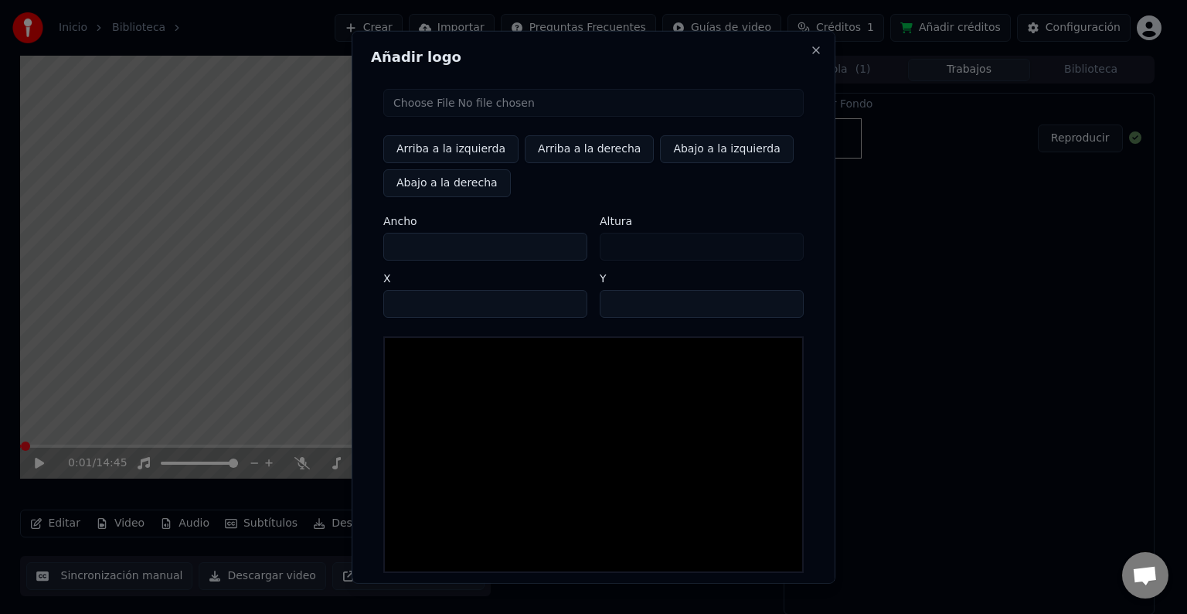
click at [436, 110] on input "file" at bounding box center [593, 103] width 420 height 28
type input "**********"
click at [708, 224] on label "Altura" at bounding box center [702, 221] width 204 height 11
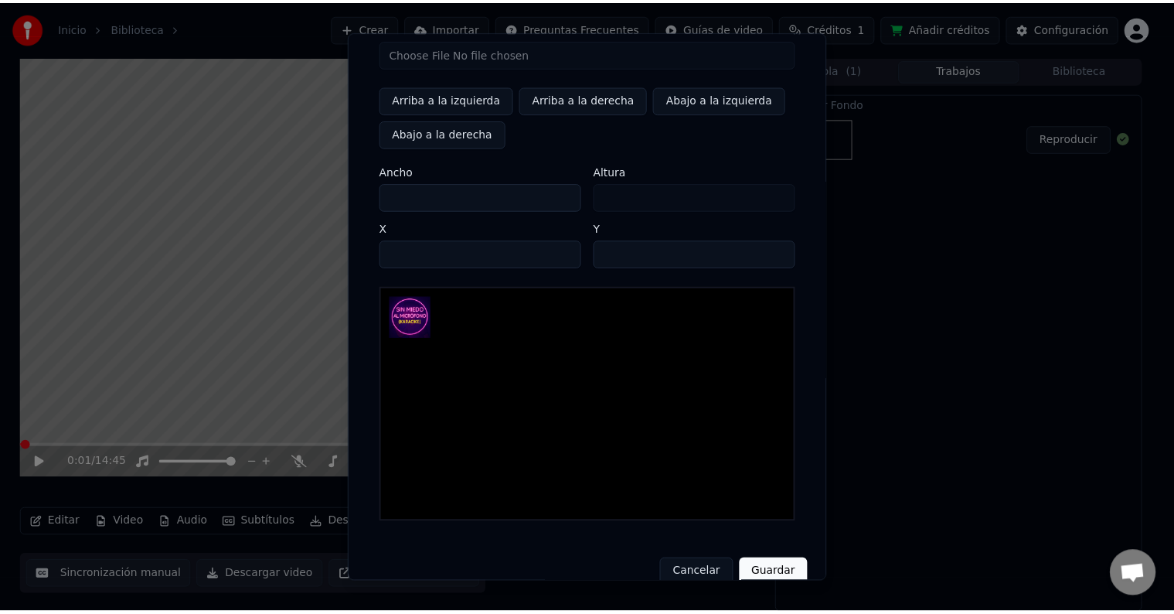
scroll to position [73, 0]
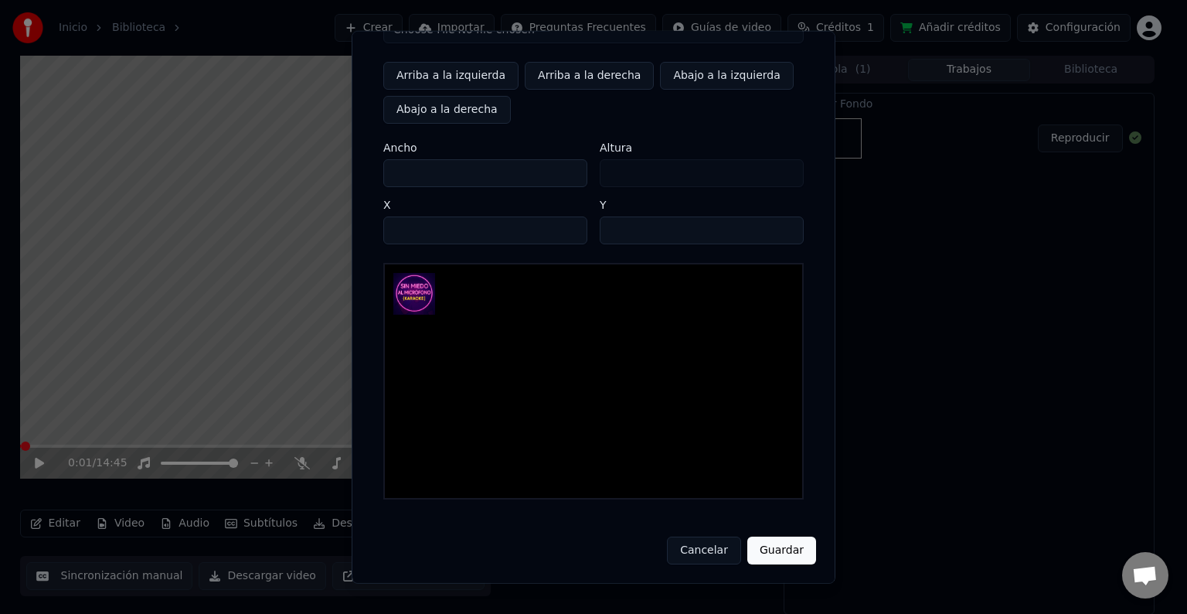
click at [782, 549] on button "Guardar" at bounding box center [781, 550] width 69 height 28
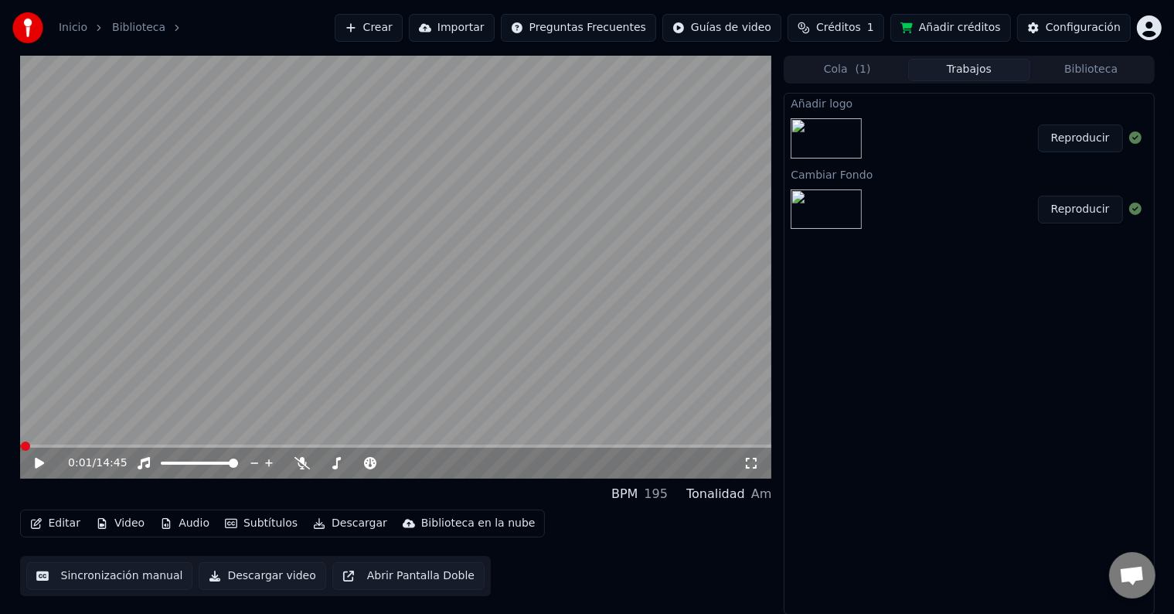
click at [1090, 127] on button "Reproducir" at bounding box center [1080, 138] width 85 height 28
click at [37, 464] on icon at bounding box center [40, 462] width 8 height 9
click at [334, 526] on button "Descargar" at bounding box center [350, 523] width 87 height 22
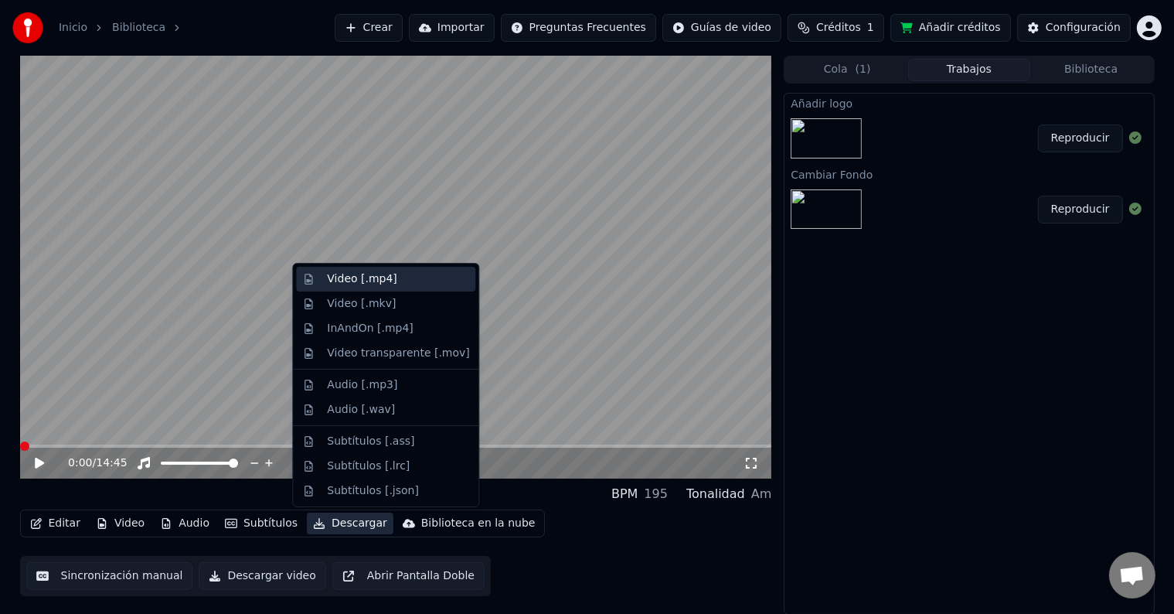
click at [380, 285] on div "Video [.mp4]" at bounding box center [362, 278] width 70 height 15
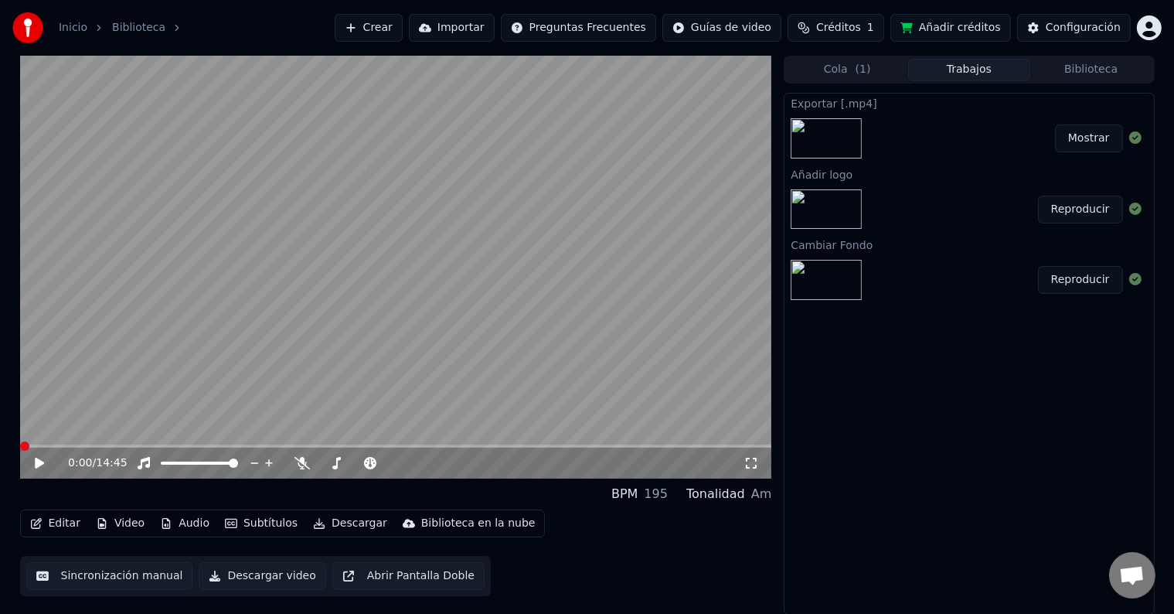
click at [1087, 143] on button "Mostrar" at bounding box center [1089, 138] width 68 height 28
click at [300, 464] on icon at bounding box center [301, 463] width 15 height 12
click at [445, 463] on icon at bounding box center [447, 463] width 8 height 2
click at [129, 447] on span at bounding box center [396, 445] width 752 height 3
click at [172, 444] on span at bounding box center [396, 445] width 752 height 3
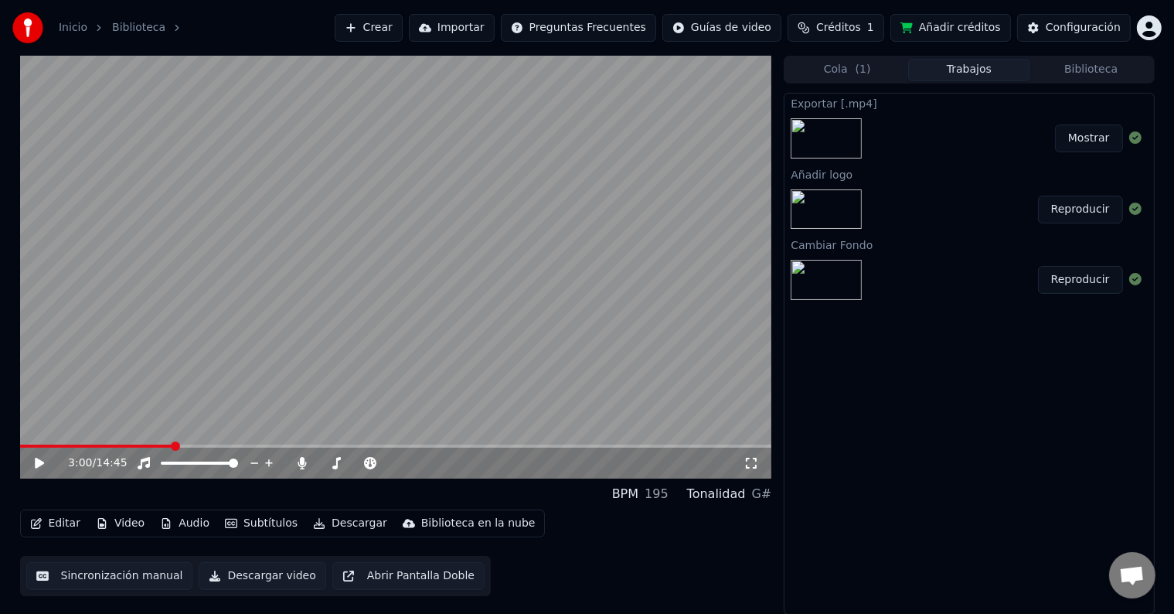
click at [38, 461] on icon at bounding box center [39, 463] width 9 height 11
click at [500, 463] on icon at bounding box center [495, 462] width 15 height 15
click at [196, 445] on span at bounding box center [396, 445] width 752 height 3
click at [461, 462] on icon at bounding box center [461, 462] width 15 height 15
click at [444, 463] on icon at bounding box center [447, 463] width 8 height 2
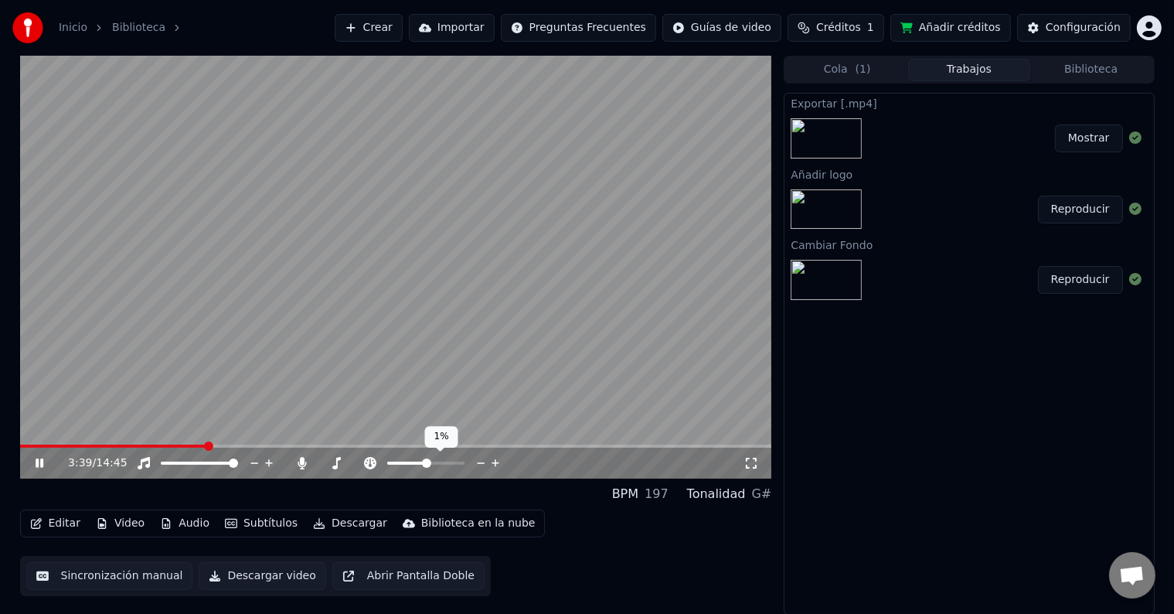
click at [478, 461] on icon at bounding box center [481, 462] width 15 height 15
click at [461, 461] on icon at bounding box center [461, 462] width 15 height 15
click at [446, 461] on icon at bounding box center [447, 462] width 15 height 15
click at [461, 462] on icon at bounding box center [461, 462] width 15 height 15
click at [447, 463] on icon at bounding box center [447, 463] width 8 height 2
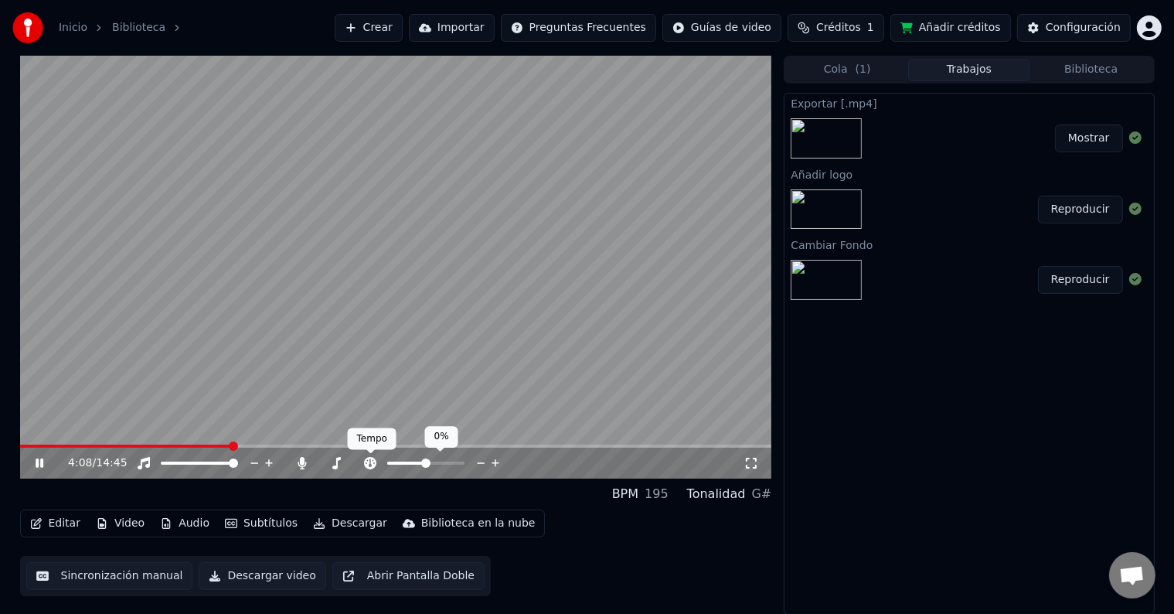
click at [367, 466] on icon at bounding box center [370, 463] width 12 height 12
click at [43, 465] on icon at bounding box center [50, 463] width 36 height 12
click at [349, 522] on button "Descargar" at bounding box center [350, 523] width 87 height 22
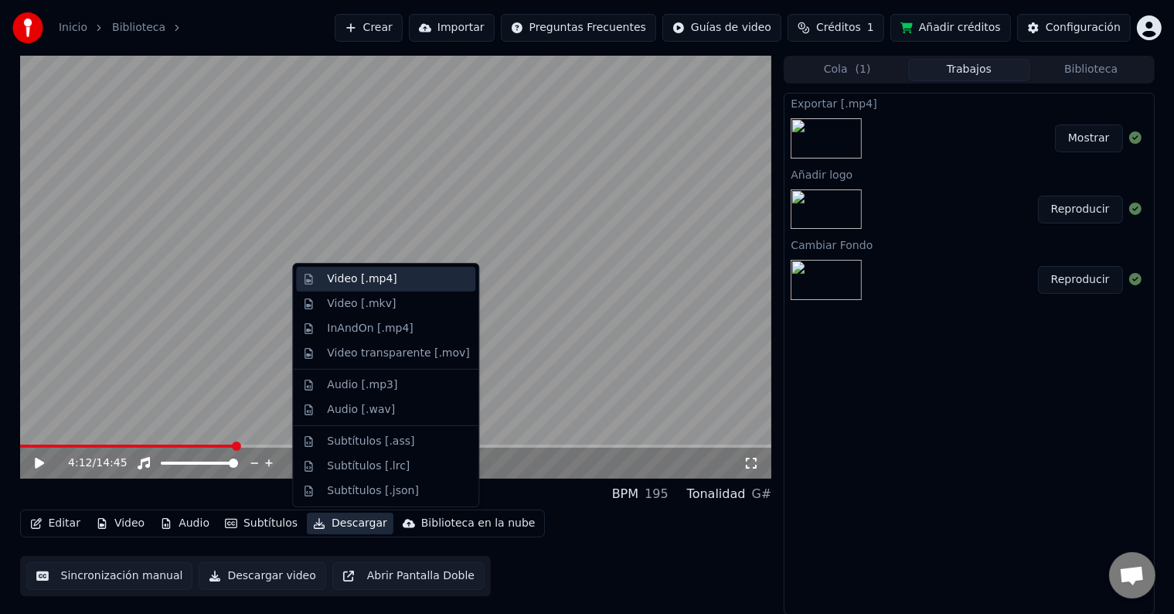
click at [351, 281] on div "Video [.mp4]" at bounding box center [362, 278] width 70 height 15
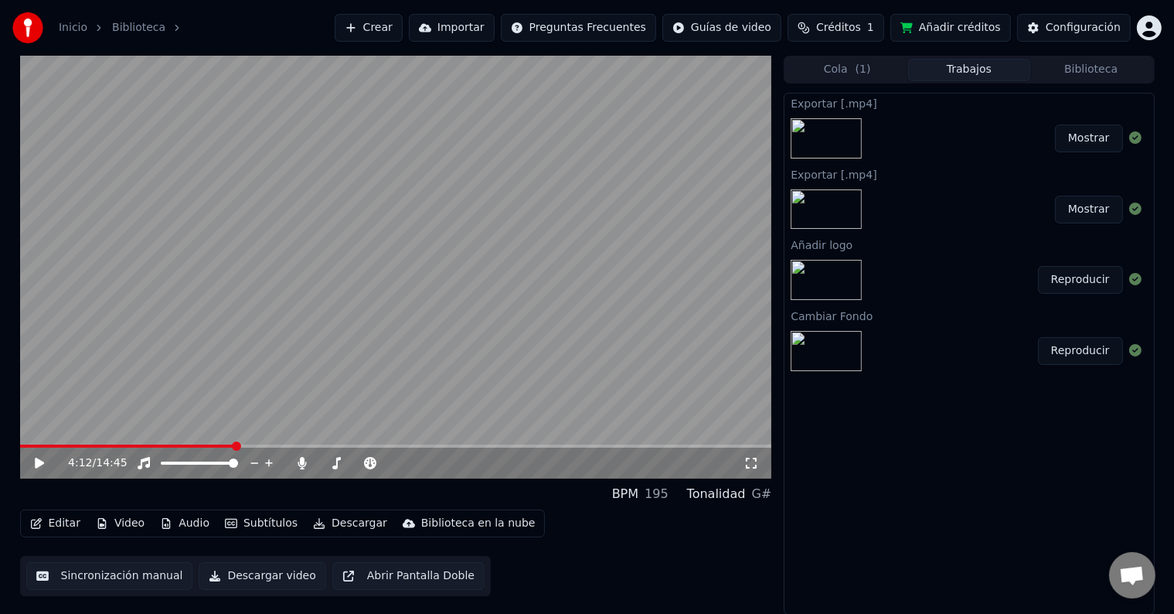
click at [1103, 138] on button "Mostrar" at bounding box center [1089, 138] width 68 height 28
